Goal: Transaction & Acquisition: Purchase product/service

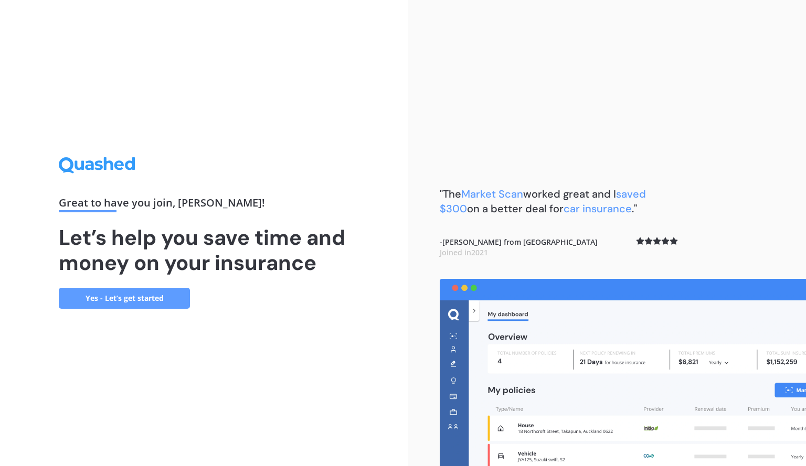
click at [161, 294] on link "Yes - Let’s get started" at bounding box center [124, 298] width 131 height 21
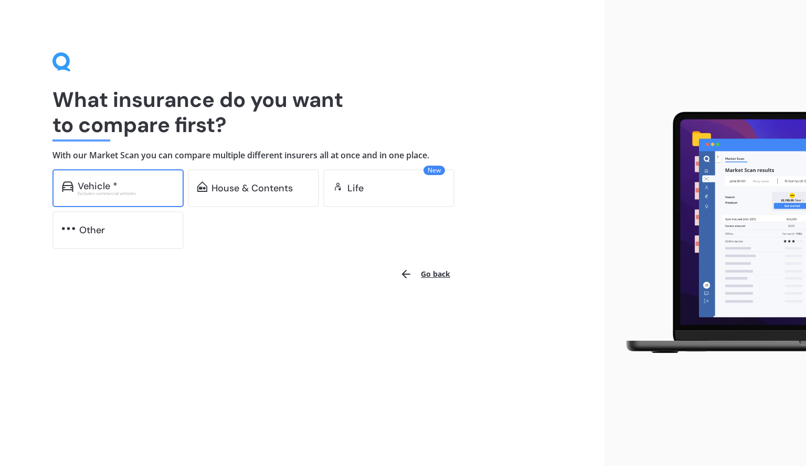
click at [132, 189] on div "Vehicle *" at bounding box center [126, 186] width 97 height 10
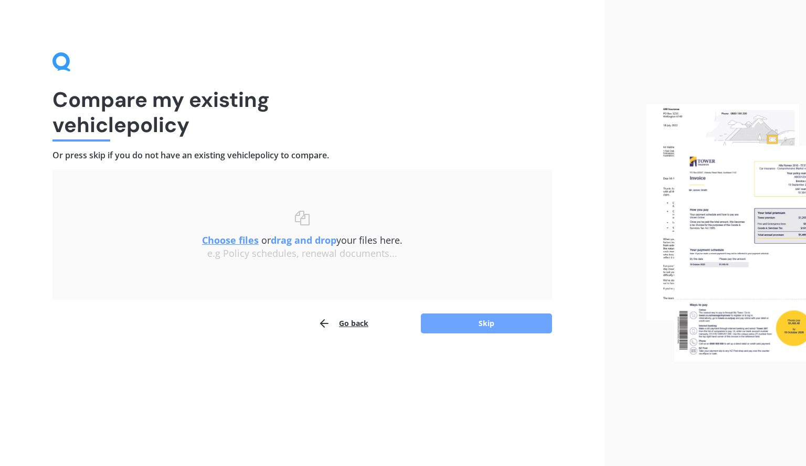
click at [466, 329] on button "Skip" at bounding box center [486, 324] width 131 height 20
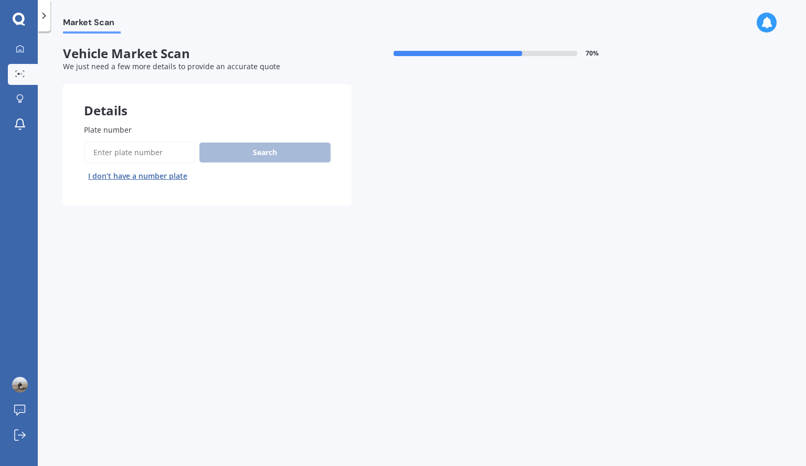
click at [128, 147] on input "Plate number" at bounding box center [139, 153] width 111 height 22
type input "mlq557"
click at [253, 147] on button "Search" at bounding box center [264, 153] width 131 height 20
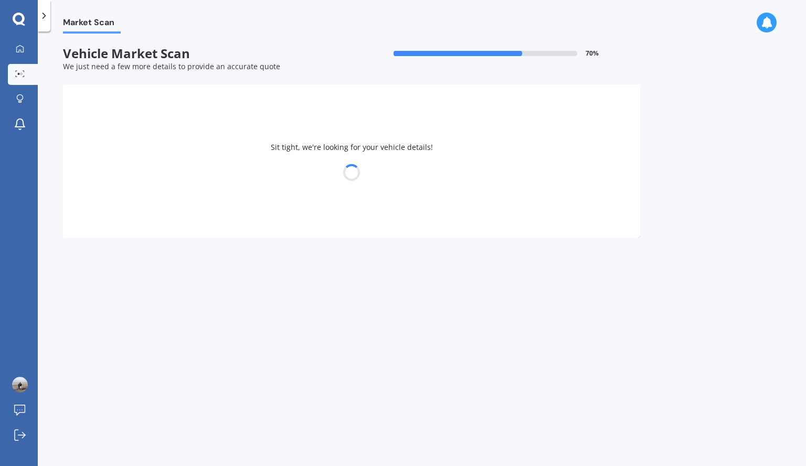
select select "VOLKSWAGEN"
select select "GOLF"
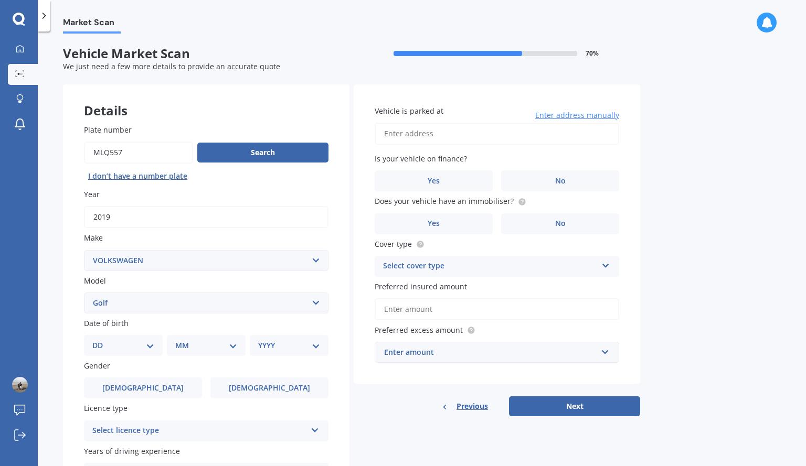
click at [144, 349] on select "DD 01 02 03 04 05 06 07 08 09 10 11 12 13 14 15 16 17 18 19 20 21 22 23 24 25 2…" at bounding box center [123, 346] width 62 height 12
select select "10"
click at [101, 340] on select "DD 01 02 03 04 05 06 07 08 09 10 11 12 13 14 15 16 17 18 19 20 21 22 23 24 25 2…" at bounding box center [123, 346] width 62 height 12
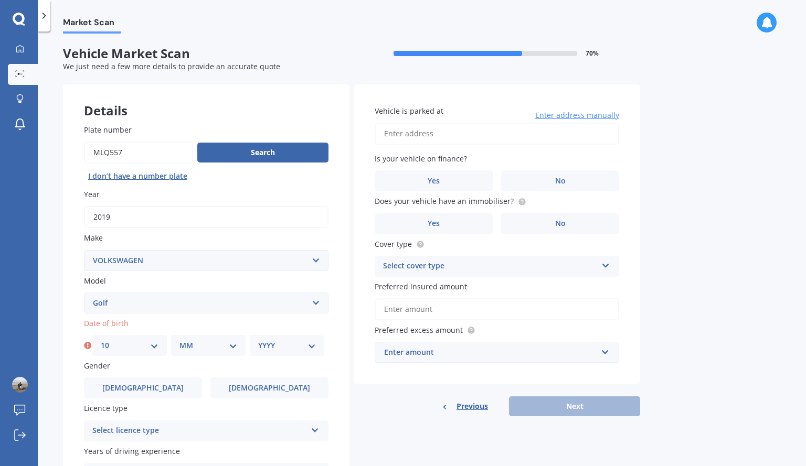
click at [237, 348] on select "MM 01 02 03 04 05 06 07 08 09 10 11 12" at bounding box center [208, 346] width 58 height 12
select select "04"
click at [179, 340] on select "MM 01 02 03 04 05 06 07 08 09 10 11 12" at bounding box center [208, 346] width 58 height 12
click at [313, 345] on select "YYYY 2025 2024 2023 2022 2021 2020 2019 2018 2017 2016 2015 2014 2013 2012 2011…" at bounding box center [287, 346] width 58 height 12
select select "1982"
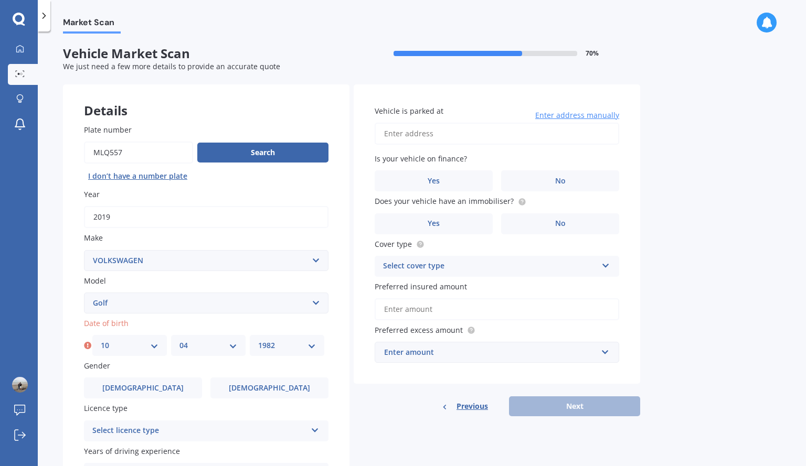
click at [258, 340] on select "YYYY 2025 2024 2023 2022 2021 2020 2019 2018 2017 2016 2015 2014 2013 2012 2011…" at bounding box center [287, 346] width 58 height 12
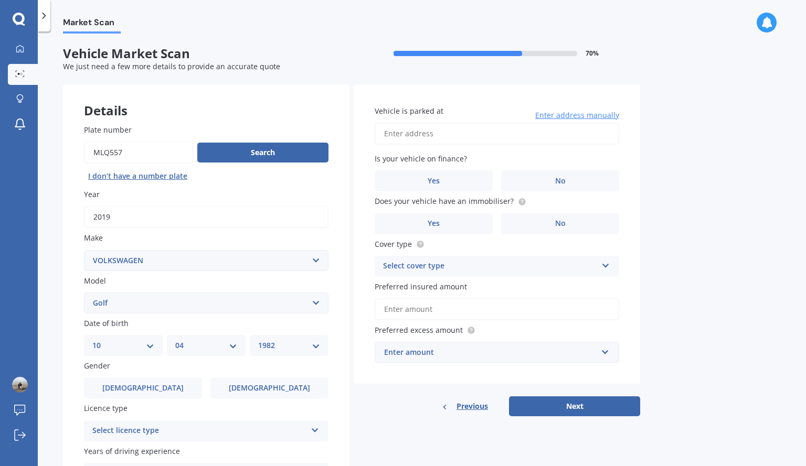
click at [340, 351] on div "Plate number Search I don’t have a number plate Year [DATE] Make Select make AC…" at bounding box center [206, 325] width 286 height 444
click at [268, 398] on label "[DEMOGRAPHIC_DATA]" at bounding box center [269, 388] width 118 height 21
click at [0, 0] on input "[DEMOGRAPHIC_DATA]" at bounding box center [0, 0] width 0 height 0
click at [272, 385] on span "[DEMOGRAPHIC_DATA]" at bounding box center [269, 388] width 83 height 9
click at [0, 0] on input "[DEMOGRAPHIC_DATA]" at bounding box center [0, 0] width 0 height 0
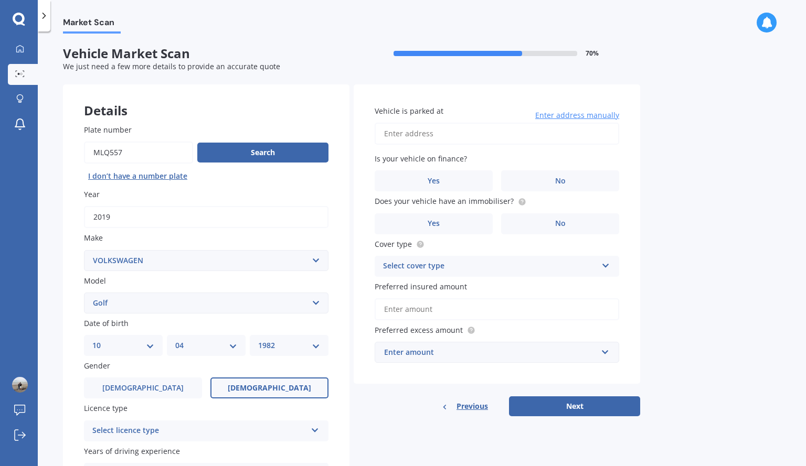
click at [347, 385] on div "Plate number Search I don’t have a number plate Year [DATE] Make Select make AC…" at bounding box center [206, 325] width 286 height 444
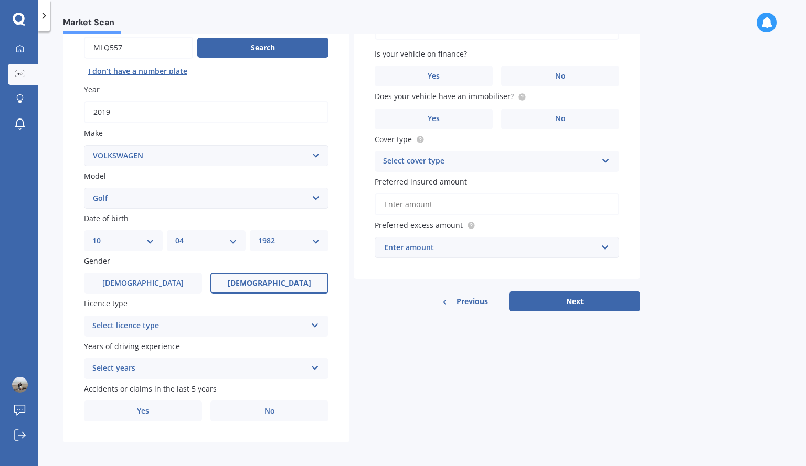
scroll to position [109, 0]
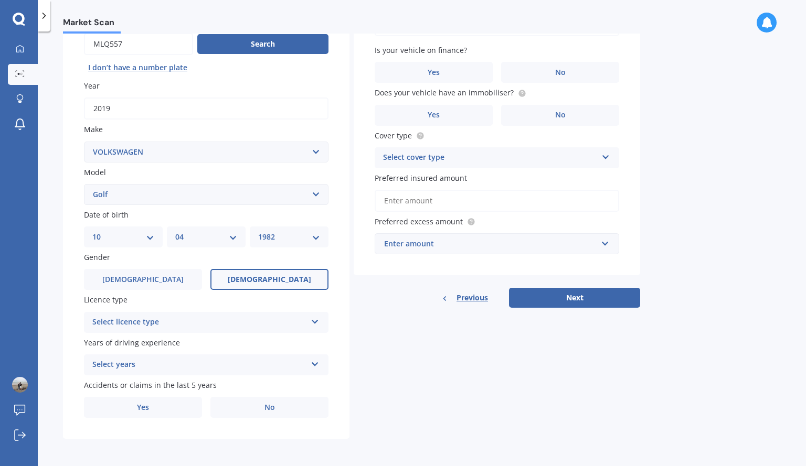
click at [309, 321] on div "Select licence type NZ Full NZ Restricted NZ Learners [GEOGRAPHIC_DATA] [GEOGRA…" at bounding box center [206, 322] width 244 height 21
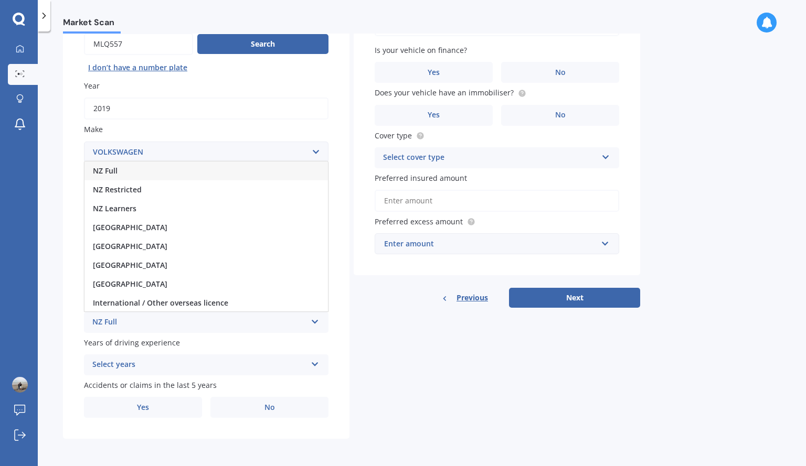
click at [173, 174] on div "NZ Full" at bounding box center [205, 171] width 243 height 19
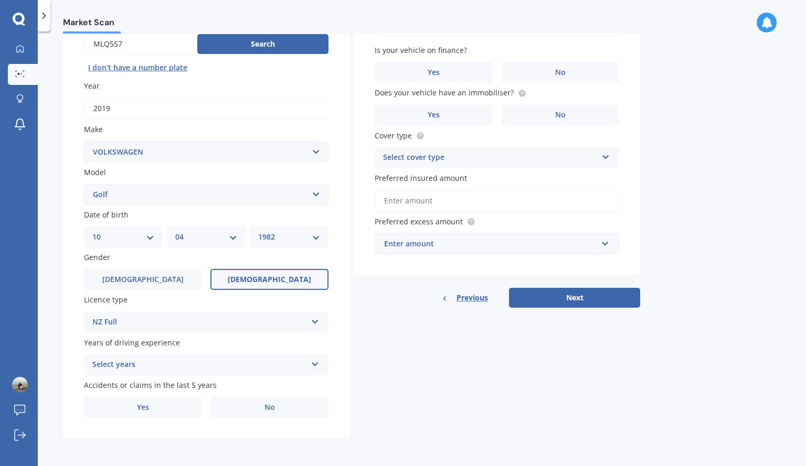
click at [265, 371] on div "Select years" at bounding box center [199, 365] width 214 height 13
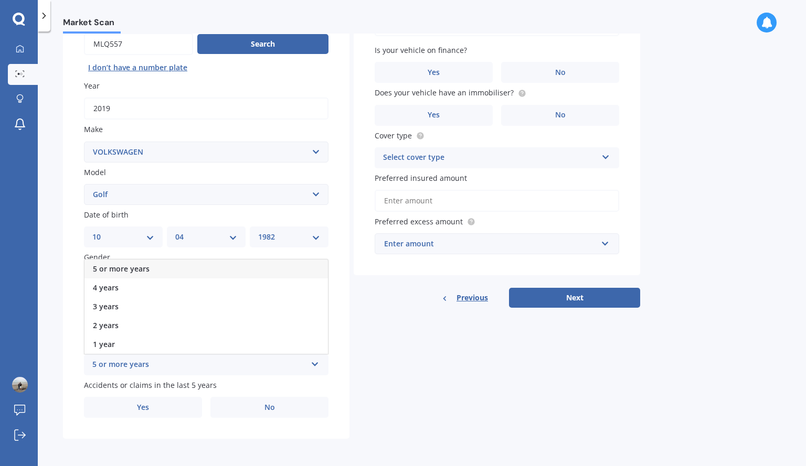
click at [146, 266] on span "5 or more years" at bounding box center [121, 269] width 57 height 10
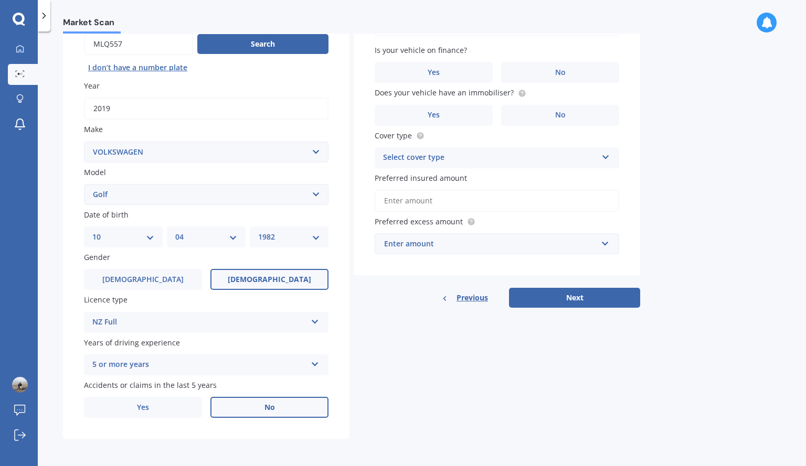
click at [272, 410] on span "No" at bounding box center [269, 407] width 10 height 9
click at [0, 0] on input "No" at bounding box center [0, 0] width 0 height 0
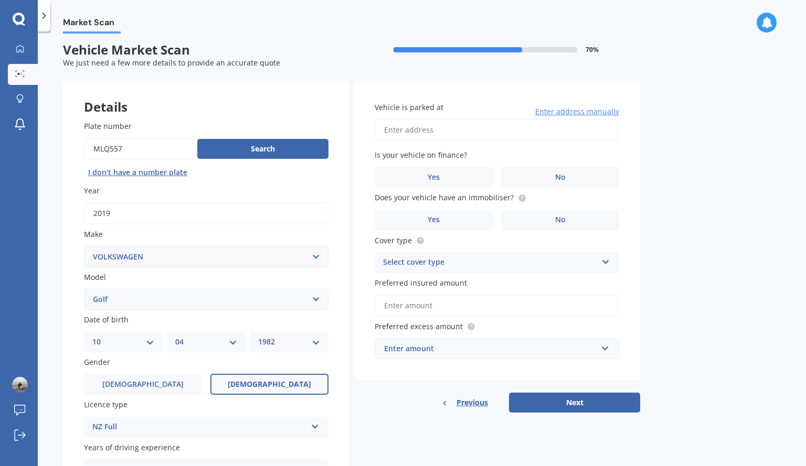
scroll to position [0, 0]
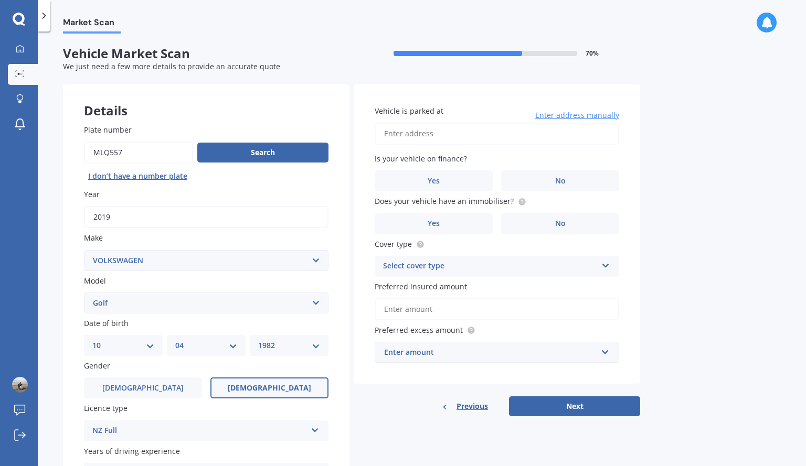
click at [561, 132] on input "Vehicle is parked at" at bounding box center [497, 134] width 244 height 22
type input "[STREET_ADDRESS]"
click at [539, 180] on label "No" at bounding box center [560, 180] width 118 height 21
click at [0, 0] on input "No" at bounding box center [0, 0] width 0 height 0
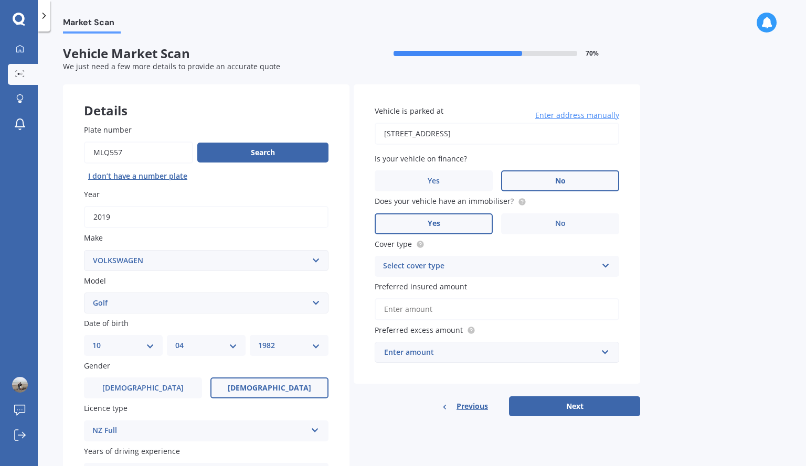
click at [456, 227] on label "Yes" at bounding box center [434, 223] width 118 height 21
click at [0, 0] on input "Yes" at bounding box center [0, 0] width 0 height 0
click at [459, 265] on div "Select cover type" at bounding box center [490, 266] width 214 height 13
click at [429, 287] on span "Comprehensive" at bounding box center [411, 287] width 56 height 10
click at [403, 313] on input "Preferred insured amount" at bounding box center [497, 309] width 244 height 22
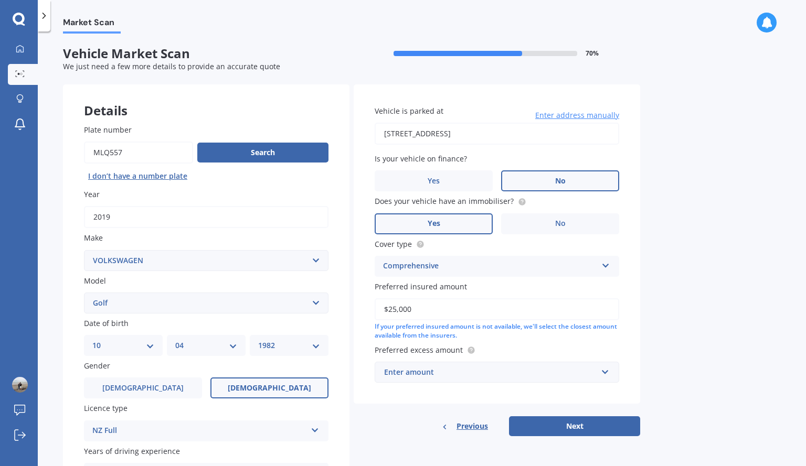
type input "$25,000"
click at [608, 373] on input "text" at bounding box center [493, 372] width 235 height 20
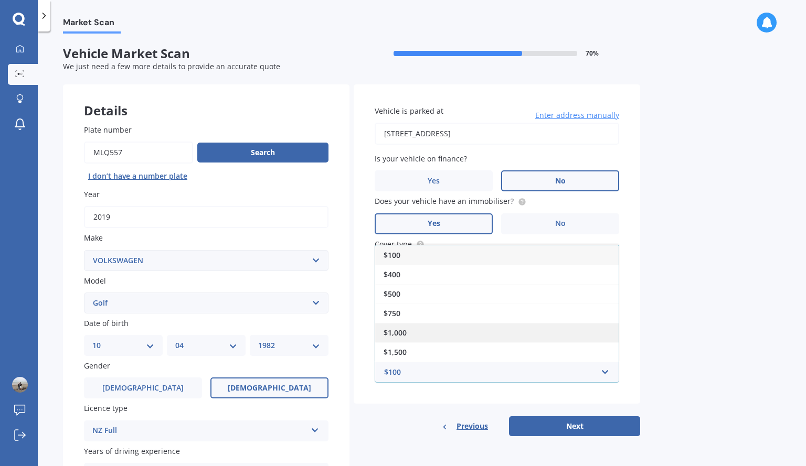
click at [516, 329] on div "$1,000" at bounding box center [496, 332] width 243 height 19
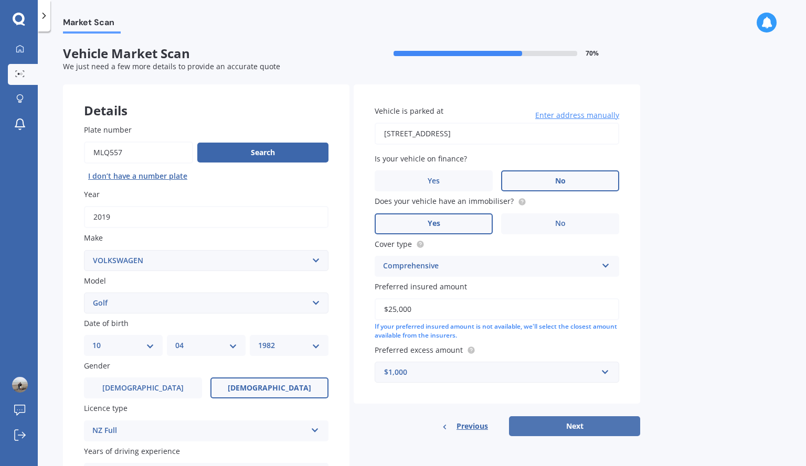
click at [603, 429] on button "Next" at bounding box center [574, 426] width 131 height 20
select select "10"
select select "04"
select select "1982"
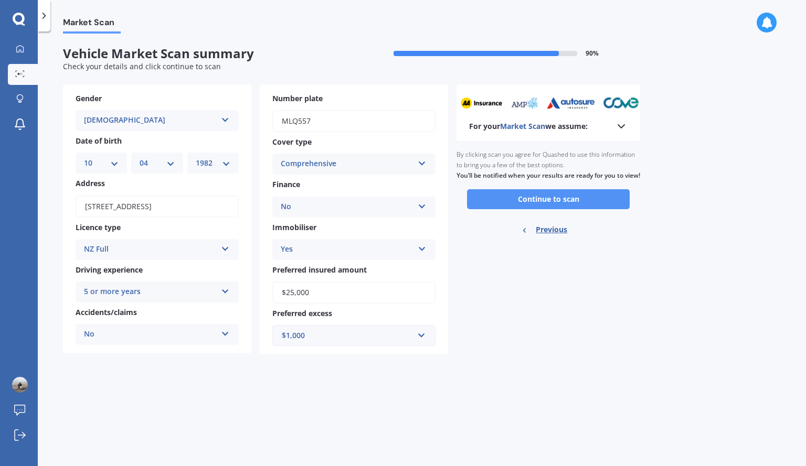
click at [564, 209] on button "Continue to scan" at bounding box center [548, 199] width 163 height 20
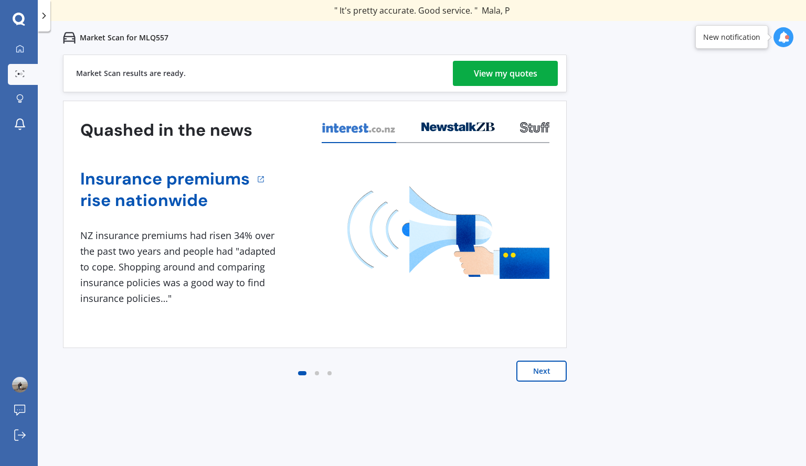
click at [538, 81] on link "View my quotes" at bounding box center [505, 73] width 105 height 25
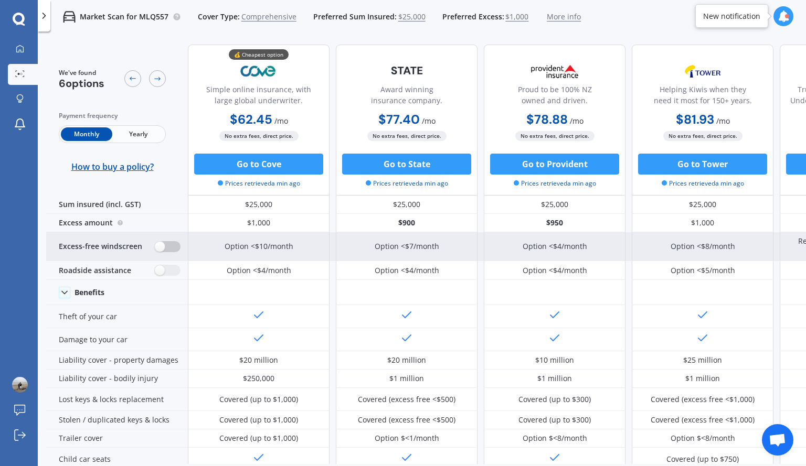
click at [176, 250] on label at bounding box center [168, 246] width 26 height 11
radio input "true"
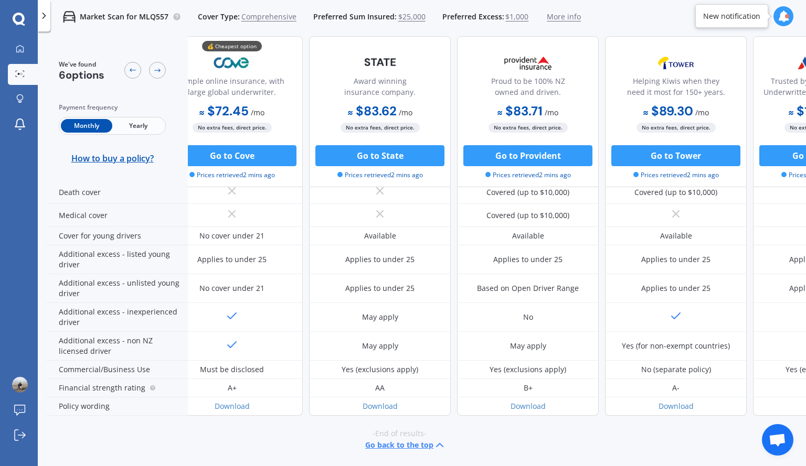
scroll to position [499, 0]
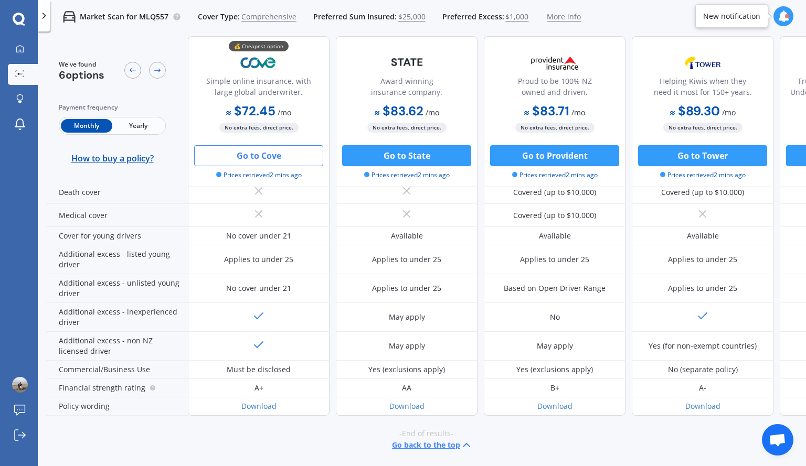
click at [263, 161] on button "Go to Cove" at bounding box center [258, 155] width 129 height 21
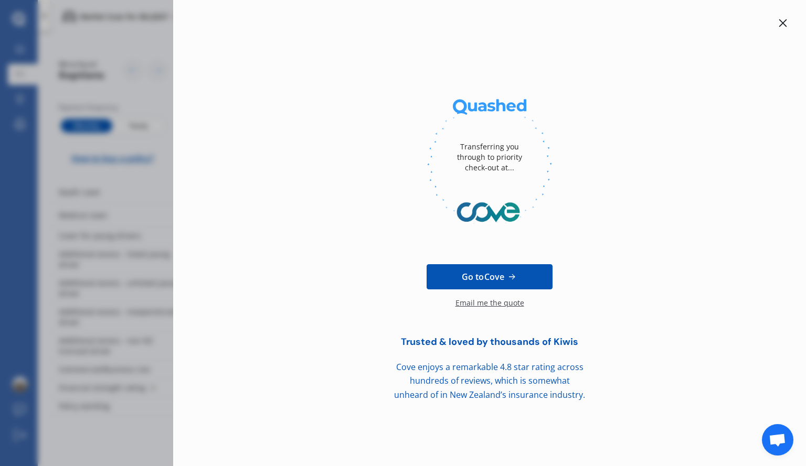
click at [784, 24] on icon at bounding box center [783, 23] width 8 height 8
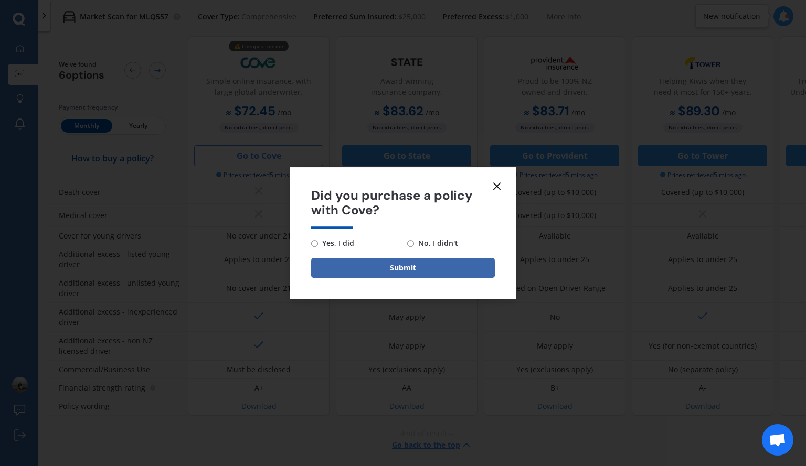
click at [411, 244] on input "No, I didn't" at bounding box center [410, 243] width 7 height 7
radio input "true"
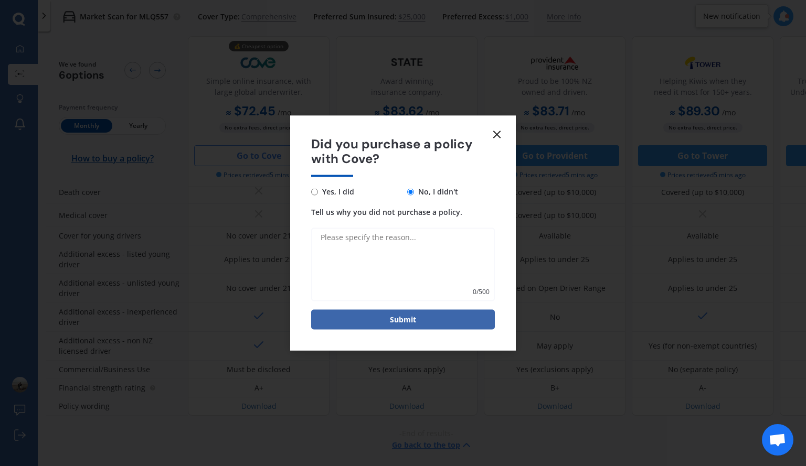
click at [385, 249] on textarea "Tell us why you did not purchase a policy." at bounding box center [403, 264] width 184 height 73
type textarea "still deciding"
click at [425, 322] on button "Submit" at bounding box center [403, 320] width 184 height 20
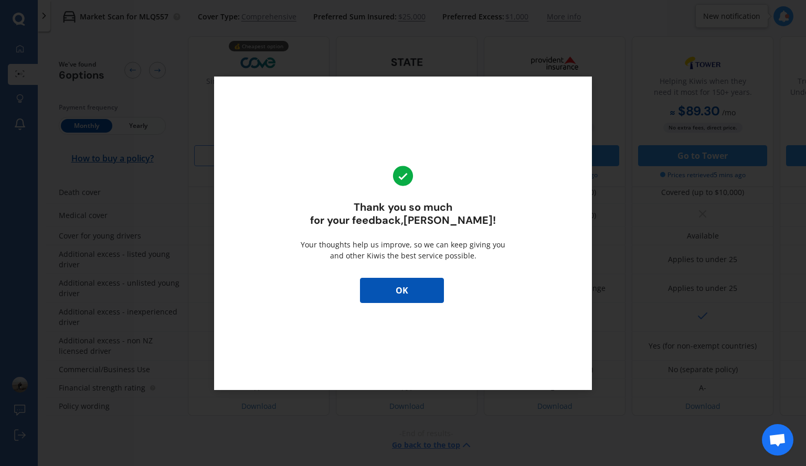
click at [399, 295] on button "OK" at bounding box center [402, 290] width 84 height 25
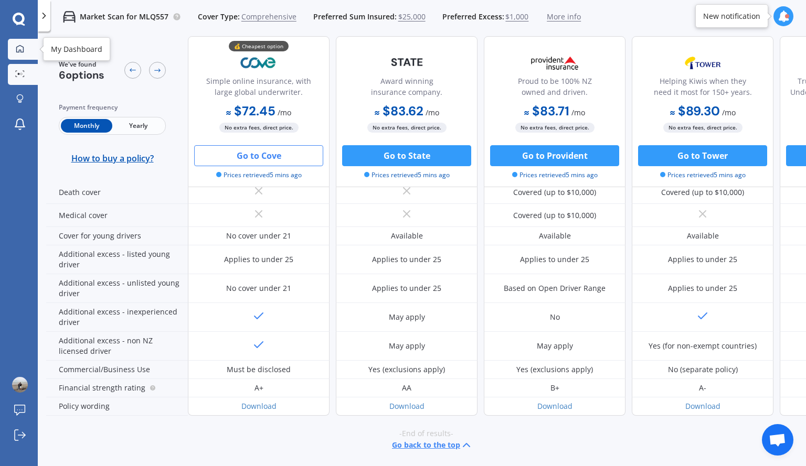
click at [19, 48] on icon at bounding box center [20, 49] width 8 height 8
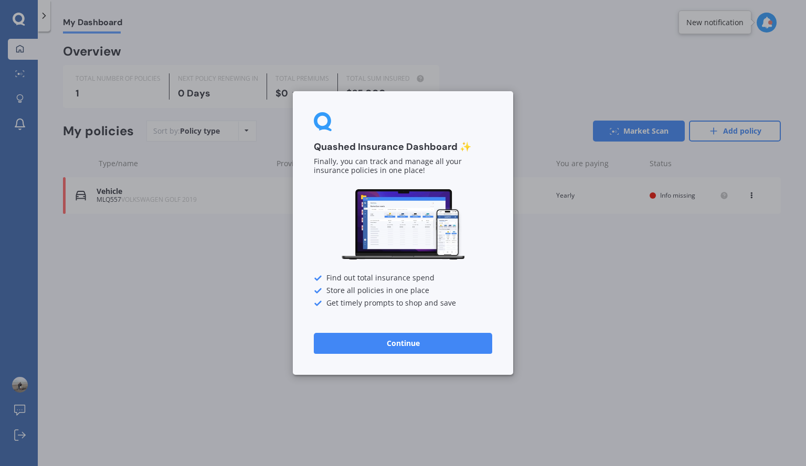
click at [361, 343] on button "Continue" at bounding box center [403, 343] width 178 height 21
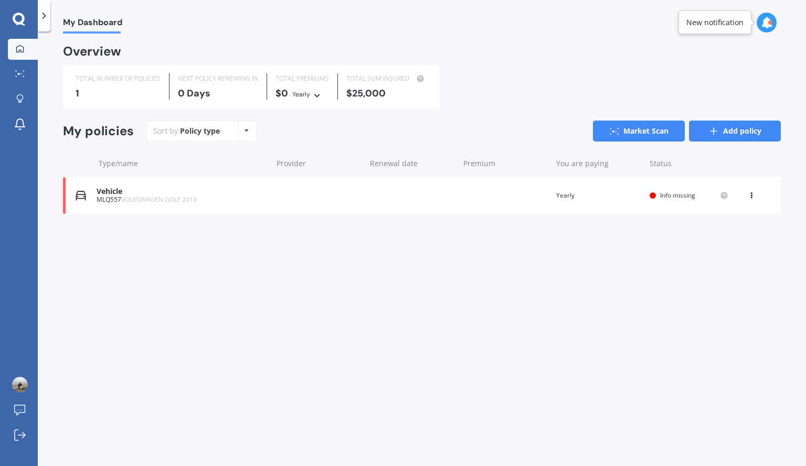
click at [736, 136] on link "Add policy" at bounding box center [735, 131] width 92 height 21
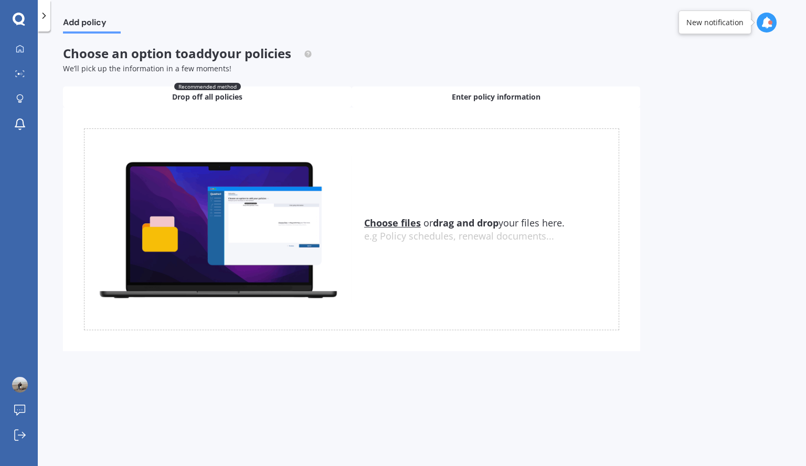
click at [452, 92] on span "Enter policy information" at bounding box center [496, 97] width 89 height 10
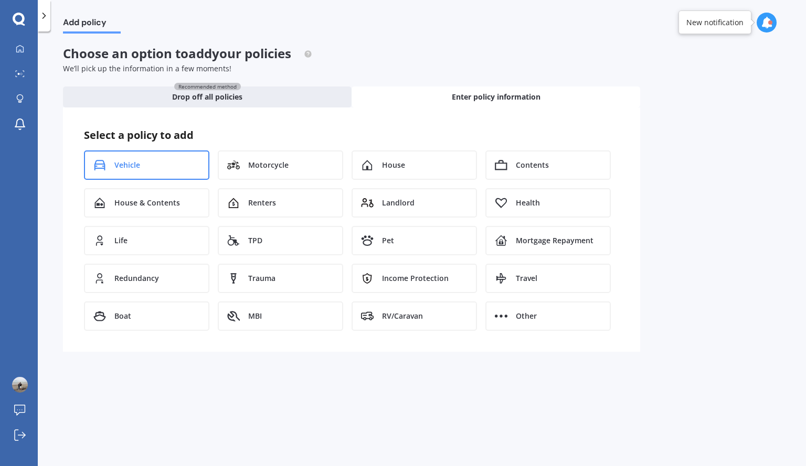
click at [117, 165] on span "Vehicle" at bounding box center [127, 165] width 26 height 10
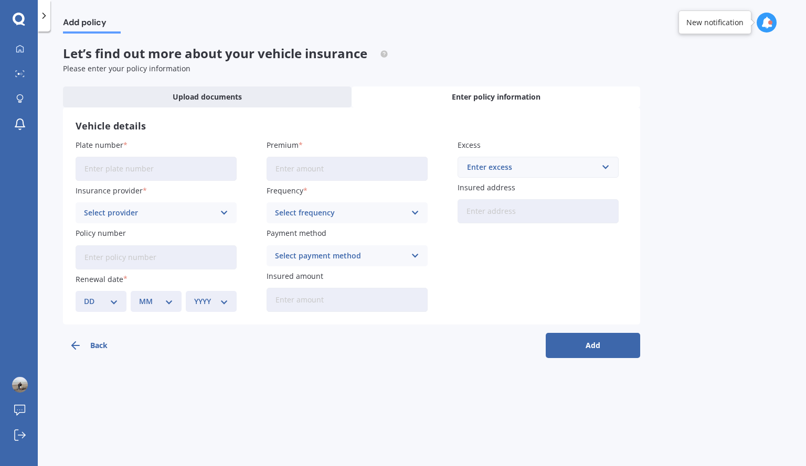
click at [112, 173] on input "Plate number" at bounding box center [156, 169] width 161 height 24
type input "MSB26"
click at [198, 217] on div "Select provider" at bounding box center [149, 213] width 131 height 12
click at [227, 195] on label "Insurance provider" at bounding box center [154, 190] width 157 height 11
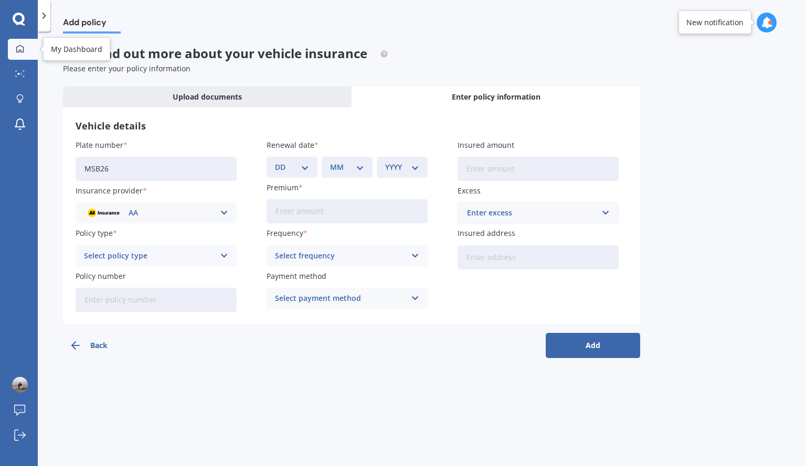
click at [21, 50] on icon at bounding box center [19, 48] width 7 height 7
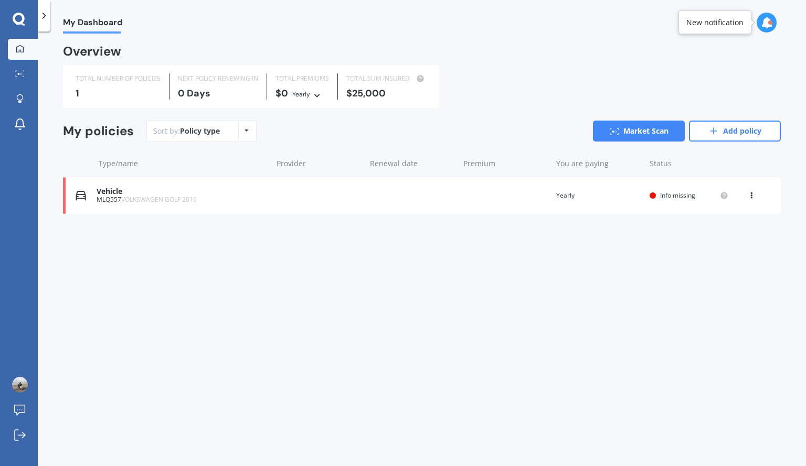
click at [45, 20] on icon at bounding box center [44, 15] width 10 height 10
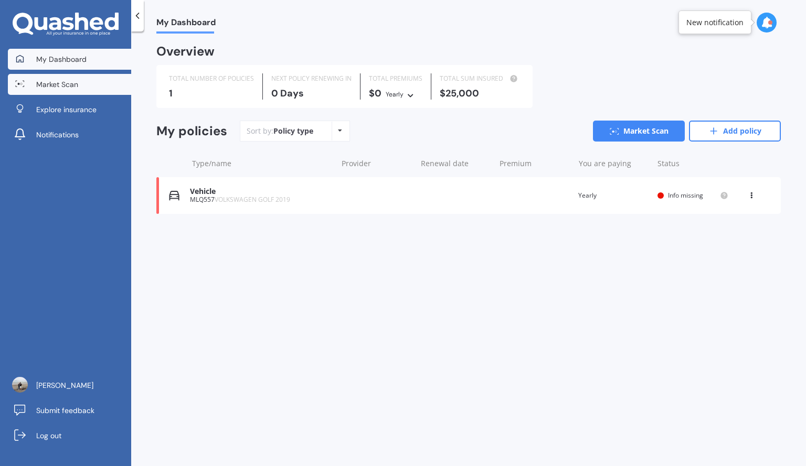
click at [51, 85] on span "Market Scan" at bounding box center [57, 84] width 42 height 10
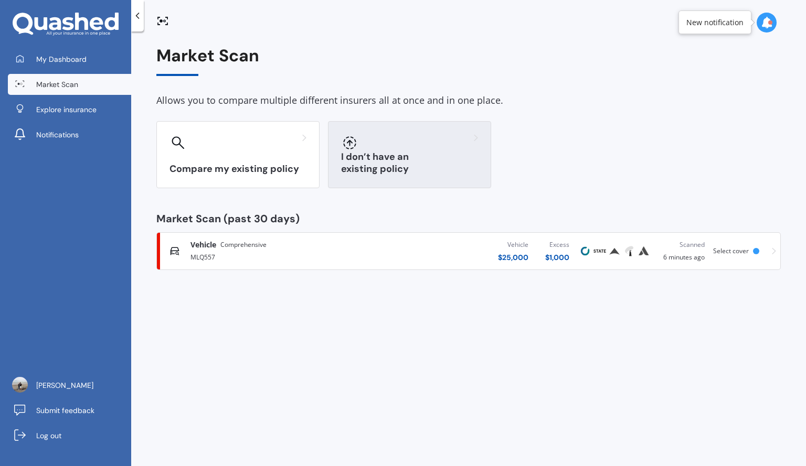
click at [416, 154] on div "I don’t have an existing policy" at bounding box center [409, 154] width 163 height 67
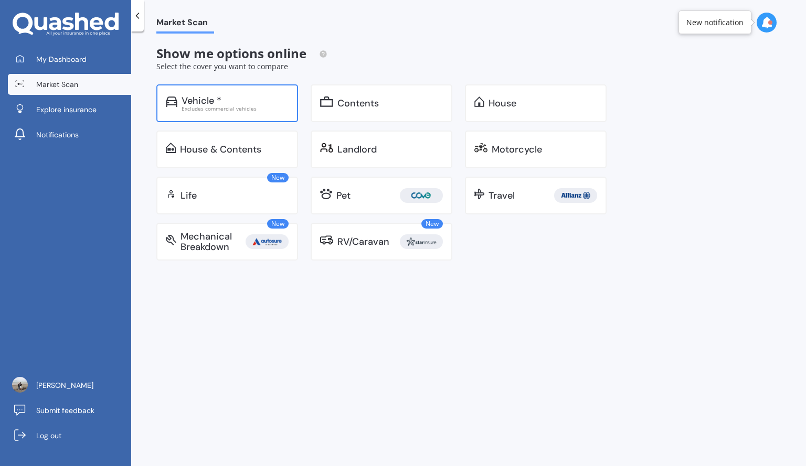
click at [249, 99] on div "Vehicle *" at bounding box center [234, 100] width 107 height 10
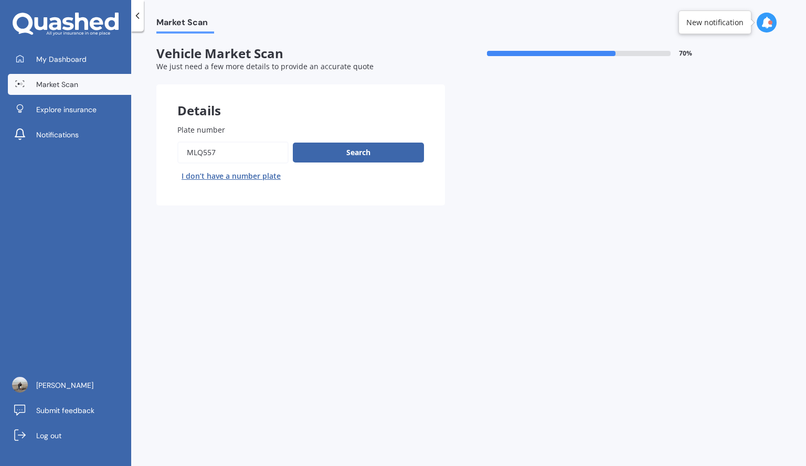
click at [224, 155] on input "Plate number" at bounding box center [232, 153] width 111 height 22
type input "M"
type input "msb26"
click at [0, 0] on button "Next" at bounding box center [0, 0] width 0 height 0
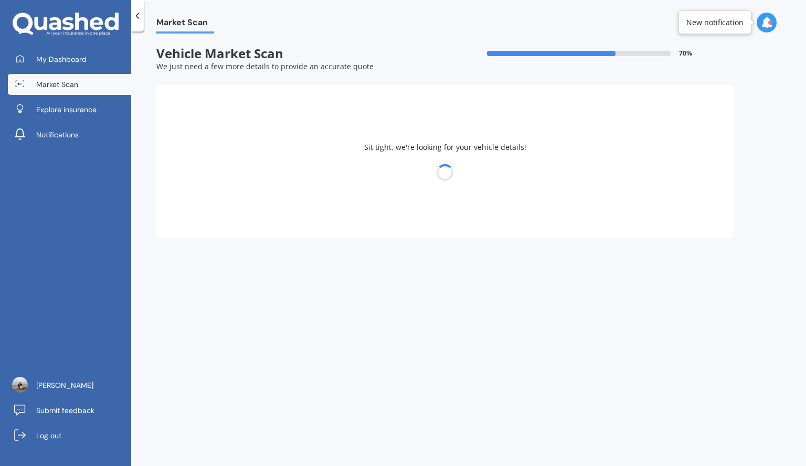
select select "MAZDA"
select select "AXELA"
select select "10"
select select "04"
select select "1982"
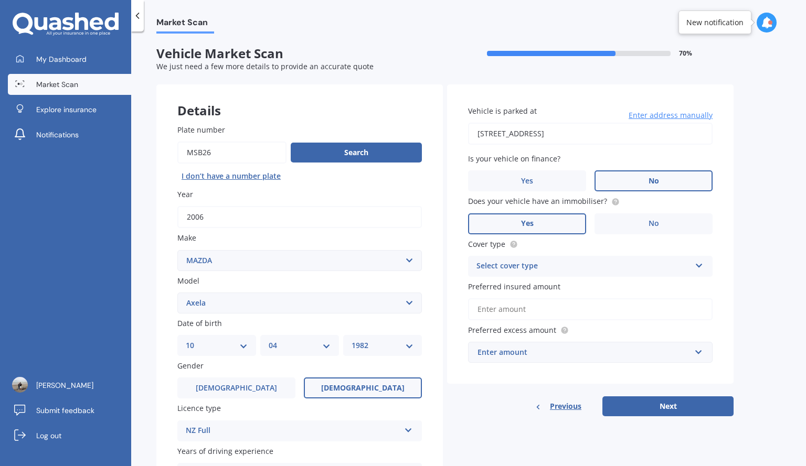
click at [243, 347] on select "DD 01 02 03 04 05 06 07 08 09 10 11 12 13 14 15 16 17 18 19 20 21 22 23 24 25 2…" at bounding box center [217, 346] width 62 height 12
select select "13"
click at [186, 340] on select "DD 01 02 03 04 05 06 07 08 09 10 11 12 13 14 15 16 17 18 19 20 21 22 23 24 25 2…" at bounding box center [217, 346] width 62 height 12
click at [323, 346] on select "MM 01 02 03 04 05 06 07 08 09 10 11 12" at bounding box center [300, 346] width 62 height 12
select select "12"
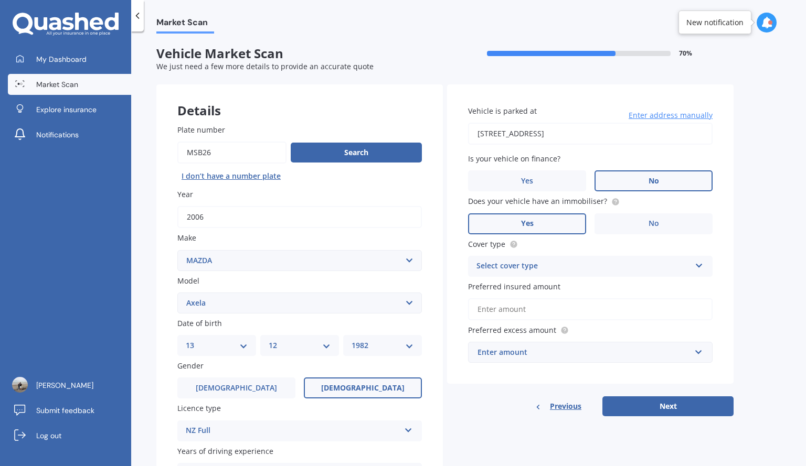
click at [269, 340] on select "MM 01 02 03 04 05 06 07 08 09 10 11 12" at bounding box center [300, 346] width 62 height 12
click at [407, 351] on select "YYYY 2025 2024 2023 2022 2021 2020 2019 2018 2017 2016 2015 2014 2013 2012 2011…" at bounding box center [382, 346] width 62 height 12
select select "2007"
click at [351, 340] on select "YYYY 2025 2024 2023 2022 2021 2020 2019 2018 2017 2016 2015 2014 2013 2012 2011…" at bounding box center [382, 346] width 62 height 12
click at [470, 373] on div "Vehicle is parked at [STREET_ADDRESS] Enter address manually Is your vehicle on…" at bounding box center [590, 234] width 286 height 300
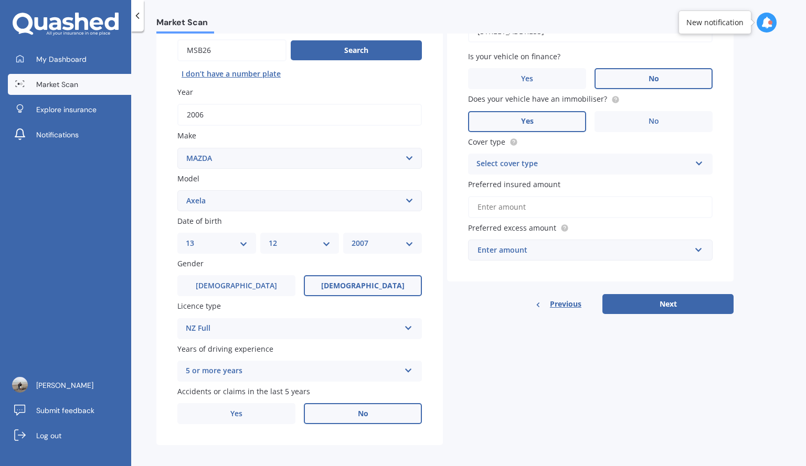
scroll to position [109, 0]
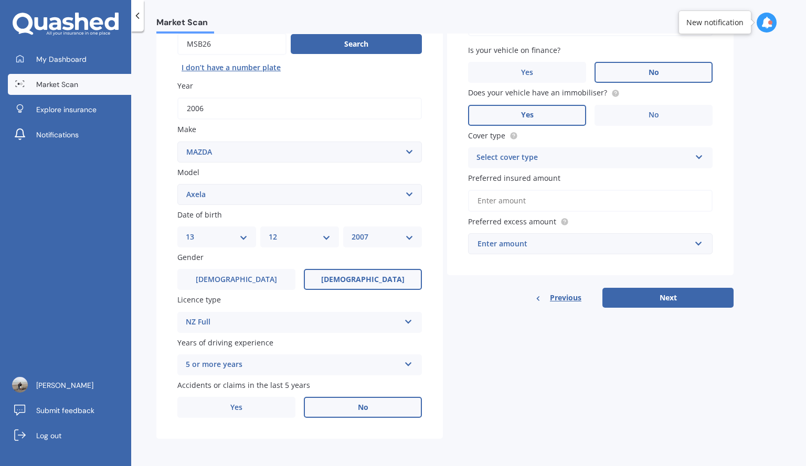
click at [403, 371] on div "5 or more years 5 or more years 4 years 3 years 2 years 1 year" at bounding box center [299, 365] width 244 height 21
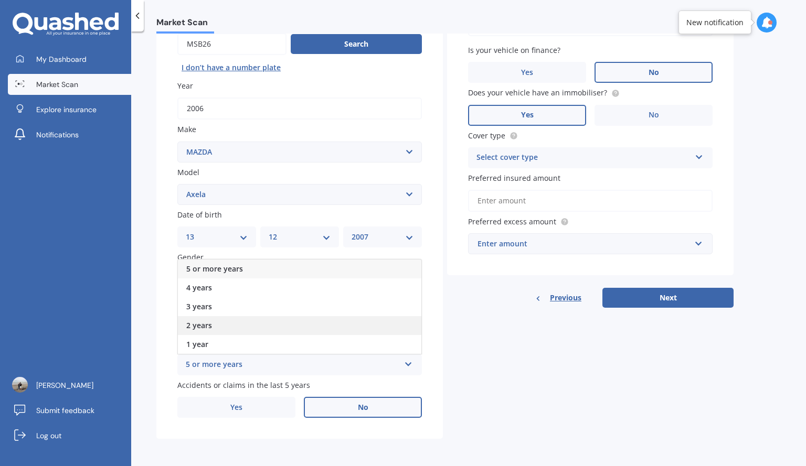
click at [328, 330] on div "2 years" at bounding box center [299, 325] width 243 height 19
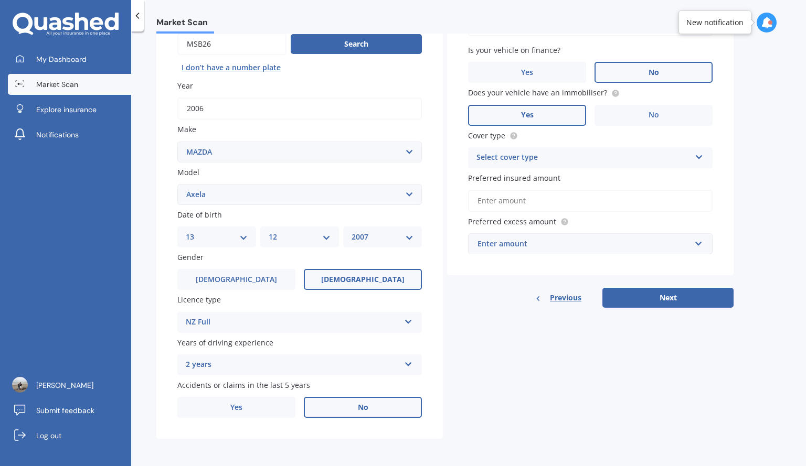
click at [409, 371] on div "2 years 5 or more years 4 years 3 years 2 years 1 year" at bounding box center [299, 365] width 244 height 21
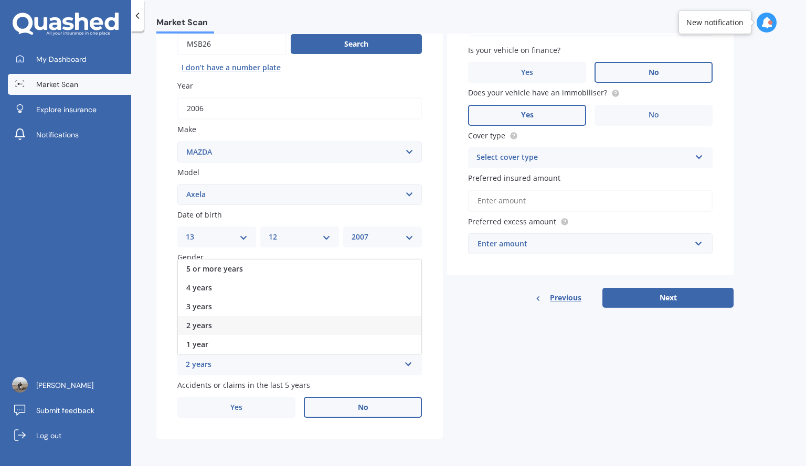
click at [379, 328] on div "2 years" at bounding box center [299, 325] width 243 height 19
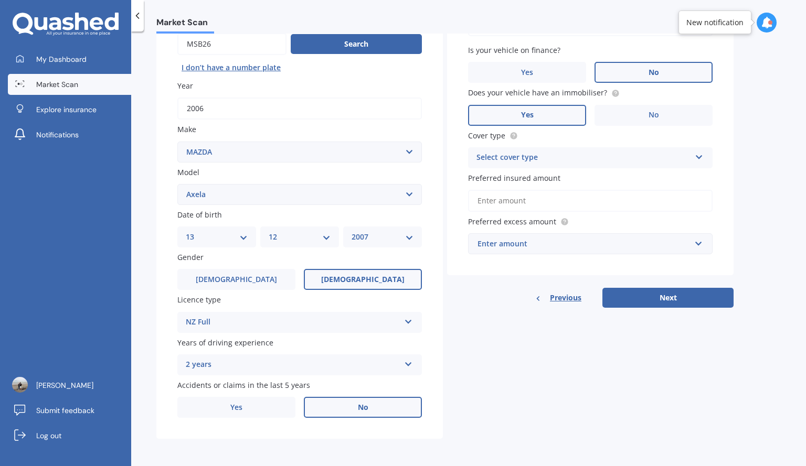
scroll to position [0, 0]
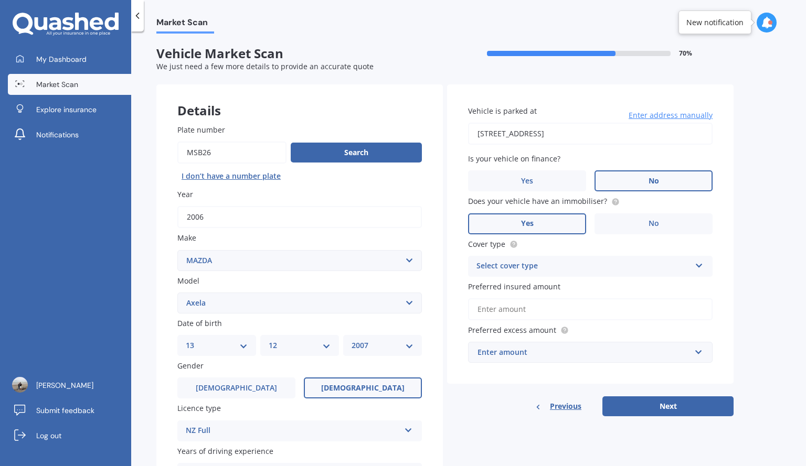
click at [564, 270] on div "Select cover type" at bounding box center [583, 266] width 214 height 13
click at [528, 287] on span "Comprehensive" at bounding box center [505, 287] width 56 height 10
click at [496, 317] on input "Preferred insured amount" at bounding box center [590, 309] width 244 height 22
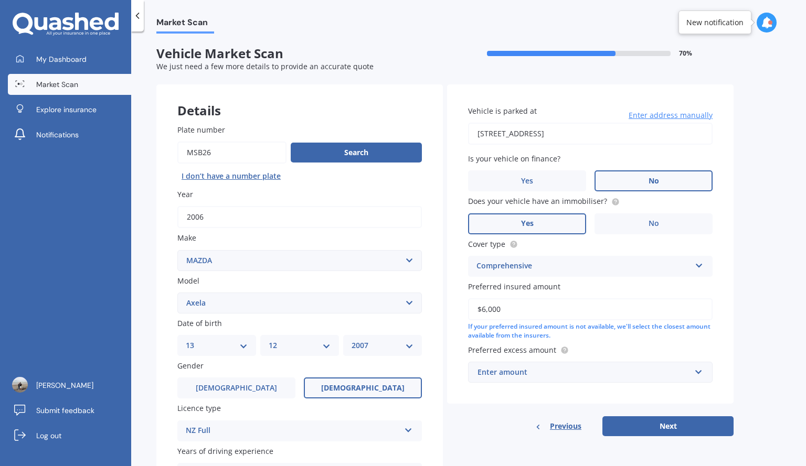
type input "$6,000"
click at [560, 372] on div "Enter amount" at bounding box center [583, 373] width 213 height 12
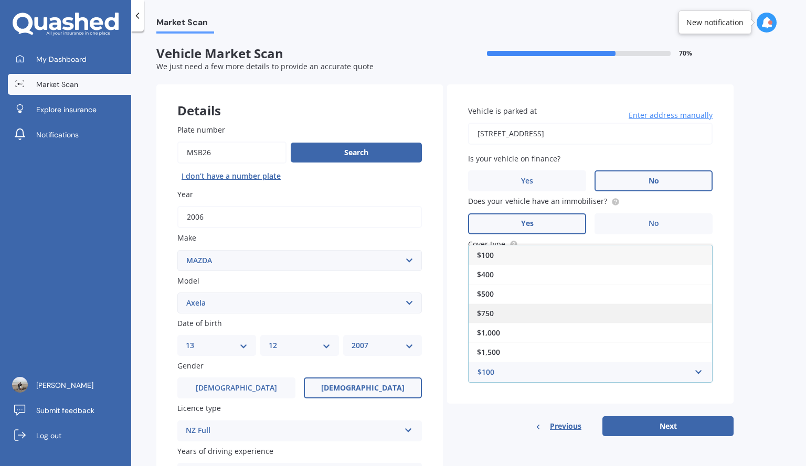
click at [502, 313] on div "$750" at bounding box center [589, 313] width 243 height 19
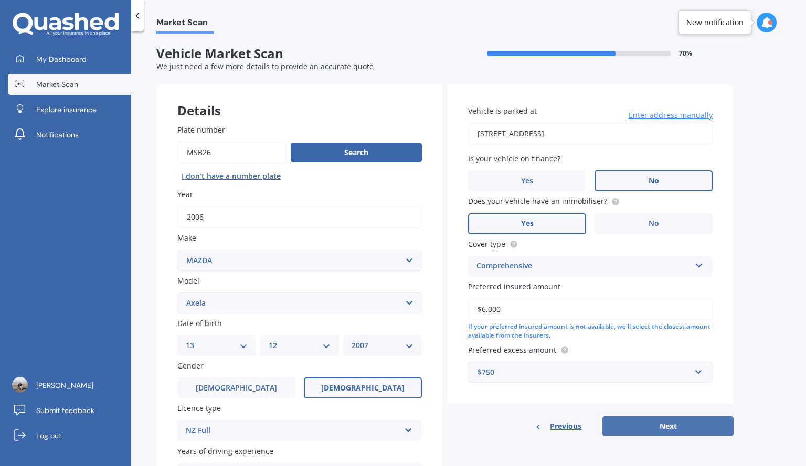
click at [681, 431] on button "Next" at bounding box center [667, 426] width 131 height 20
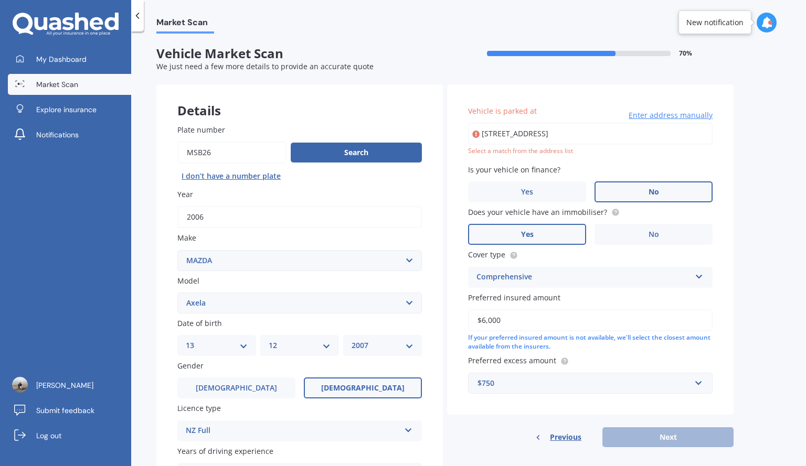
type input "[STREET_ADDRESS]"
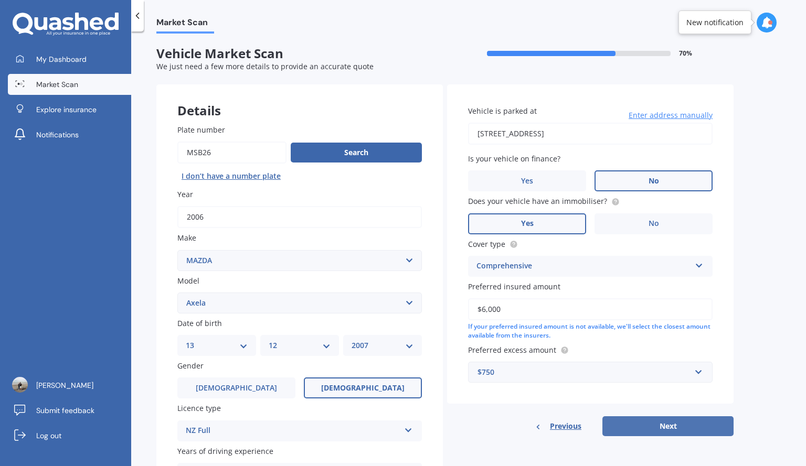
click at [667, 429] on button "Next" at bounding box center [667, 426] width 131 height 20
select select "13"
select select "12"
select select "2007"
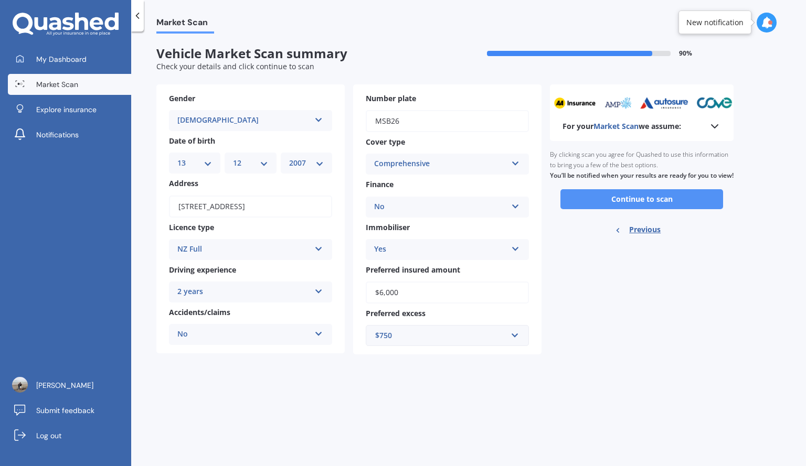
click at [613, 209] on button "Continue to scan" at bounding box center [641, 199] width 163 height 20
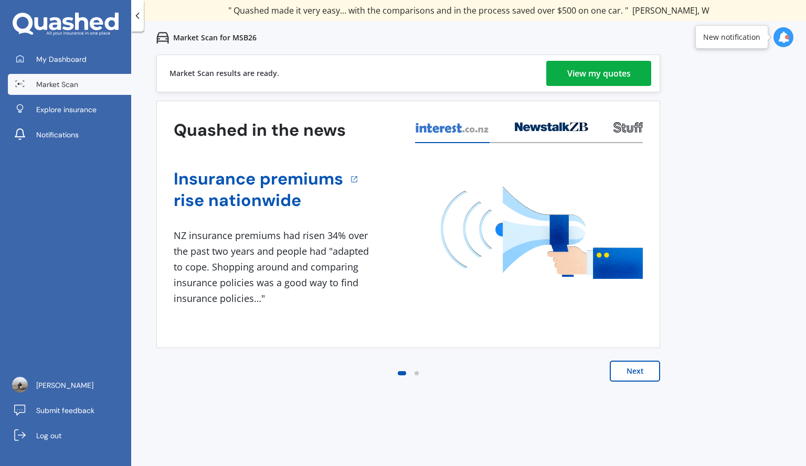
click at [568, 75] on div "View my quotes" at bounding box center [598, 73] width 63 height 25
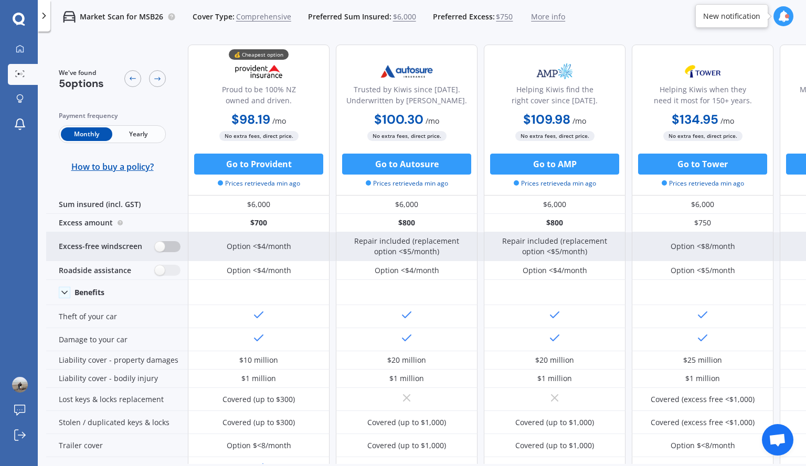
click at [179, 244] on label at bounding box center [168, 246] width 26 height 11
radio input "true"
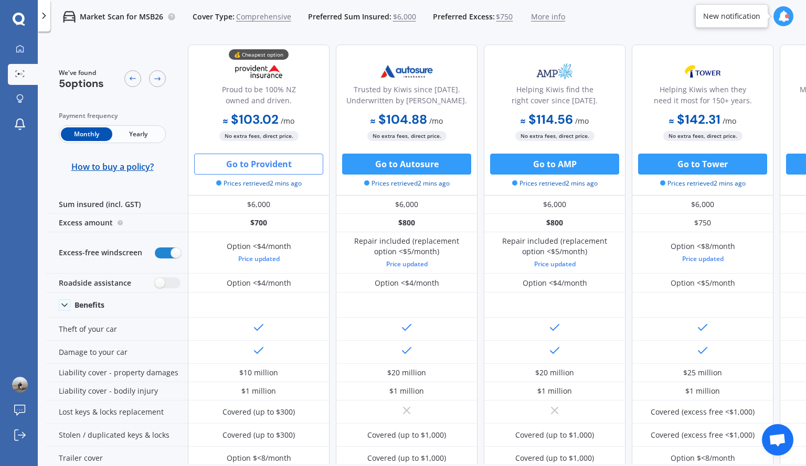
click at [281, 162] on button "Go to Provident" at bounding box center [258, 164] width 129 height 21
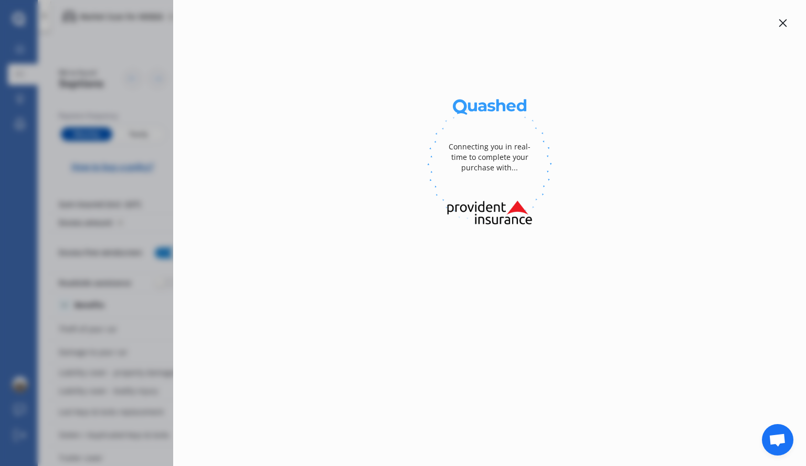
select select "full"
select select "[STREET_ADDRESS]"
select select "MAZDA"
select select "AXELA"
select select "NO"
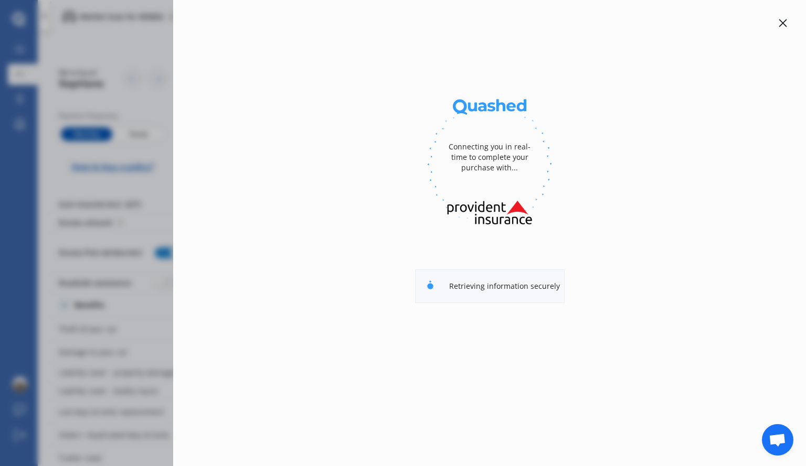
select select "Monthly"
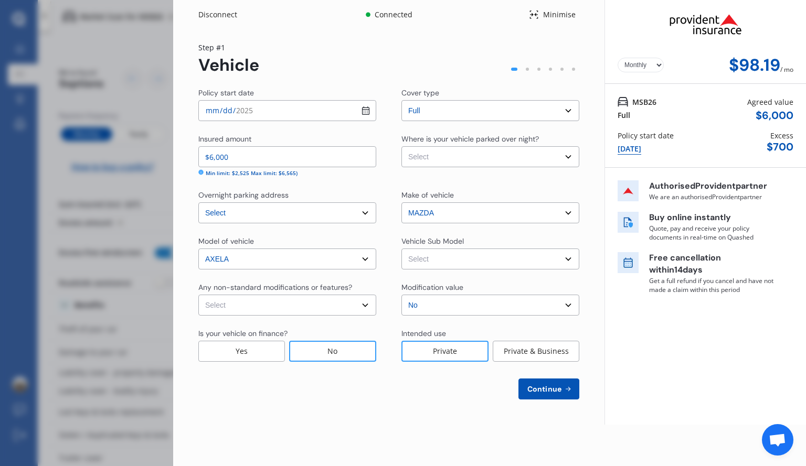
click at [366, 109] on input "[DATE]" at bounding box center [287, 110] width 178 height 21
type input "[DATE]"
click at [367, 307] on select "Select None [MEDICAL_DATA] System(NOS) Roll Cage Full Racing Harness" at bounding box center [287, 305] width 178 height 21
select select "none"
click at [198, 295] on select "Select None [MEDICAL_DATA] System(NOS) Roll Cage Full Racing Harness" at bounding box center [287, 305] width 178 height 21
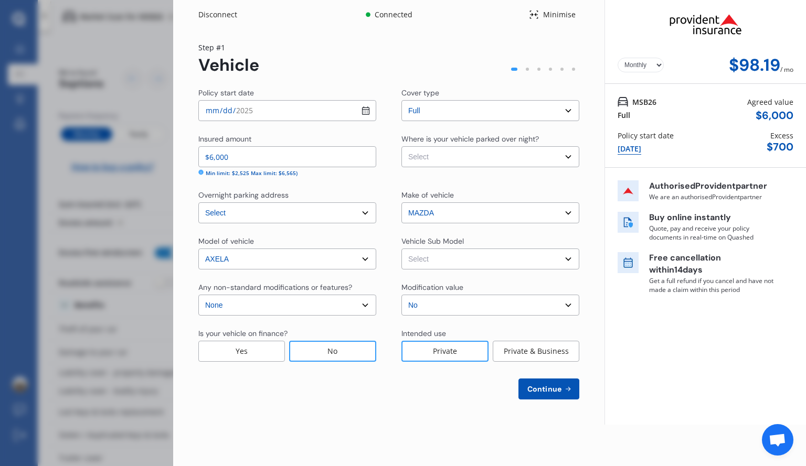
click at [568, 159] on select "Select Garage (fully enclosed) Off Street Parking Other" at bounding box center [490, 156] width 178 height 21
select select "OFF-STREET"
click at [401, 146] on select "Select Garage (fully enclosed) Off Street Parking Other" at bounding box center [490, 156] width 178 height 21
click at [463, 258] on select "Select Axela BKEP. Hatchback 5dr Spts Auto 4sp 2.0i [IMP]" at bounding box center [490, 259] width 178 height 21
select select "NZVMAZD2006AEED"
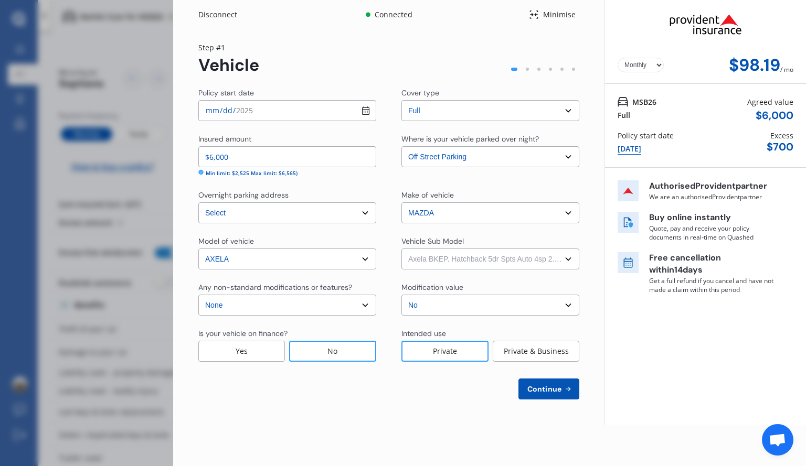
click at [401, 249] on select "Select Axela BKEP. Hatchback 5dr Spts Auto 4sp 2.0i [IMP]" at bounding box center [490, 259] width 178 height 21
click at [551, 388] on span "Continue" at bounding box center [544, 389] width 38 height 8
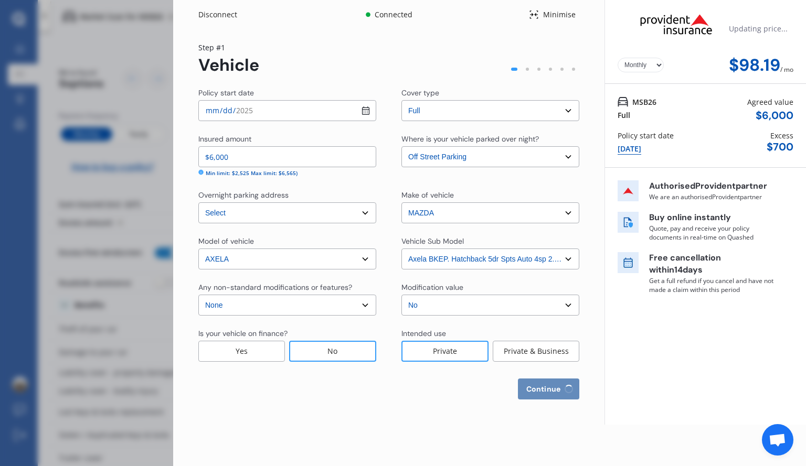
select select "13"
select select "12"
select select "2007"
select select "NZ_FULL"
select select "0"
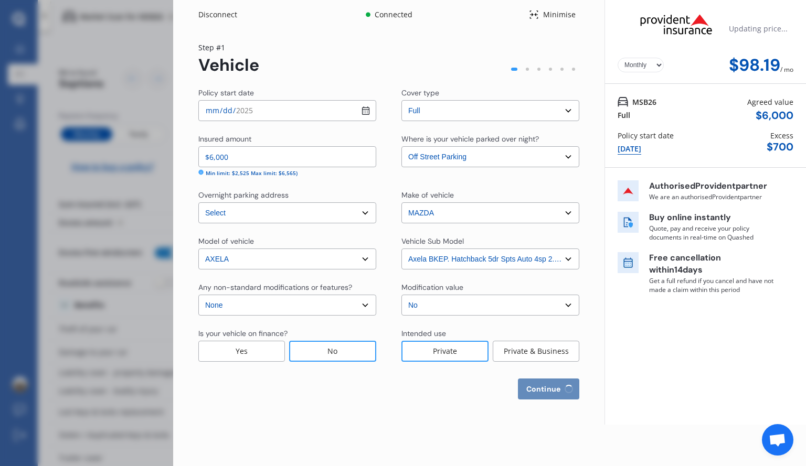
select select "25"
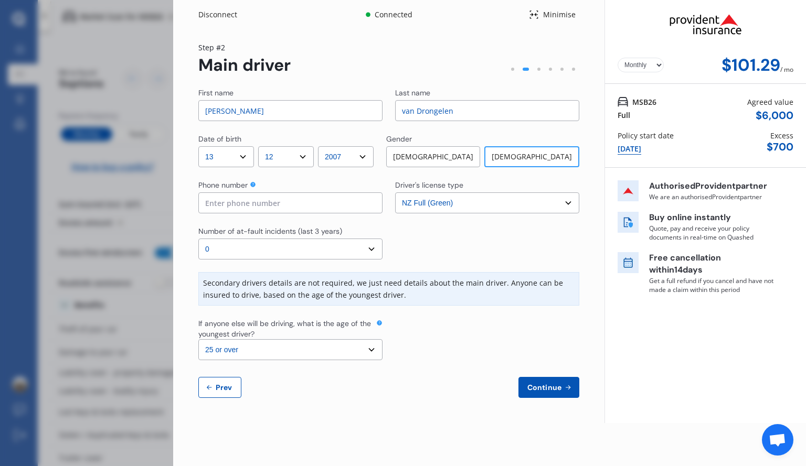
click at [371, 247] on select "Select number of at-fault incidents (last 3 years) 0 1 2 3 4 5 or more" at bounding box center [290, 249] width 184 height 21
click at [198, 239] on select "Select number of at-fault incidents (last 3 years) 0 1 2 3 4 5 or more" at bounding box center [290, 249] width 184 height 21
click at [259, 110] on input "[PERSON_NAME]" at bounding box center [290, 110] width 184 height 21
type input "S"
type input "Haylee"
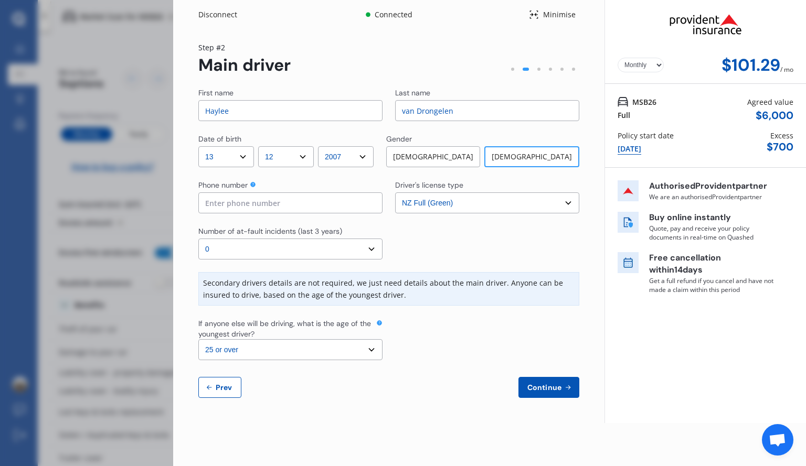
click at [476, 369] on div "First name [PERSON_NAME] Last name van Drongelen Date of birth DD 01 02 03 04 0…" at bounding box center [388, 243] width 381 height 311
click at [373, 351] on select "Select the age of the youngest driver. 16 17 18 19 20 21 22 23 24 25 or over" at bounding box center [290, 349] width 184 height 21
click at [198, 339] on select "Select the age of the youngest driver. 16 17 18 19 20 21 22 23 24 25 or over" at bounding box center [290, 349] width 184 height 21
click at [544, 388] on span "Continue" at bounding box center [544, 387] width 38 height 8
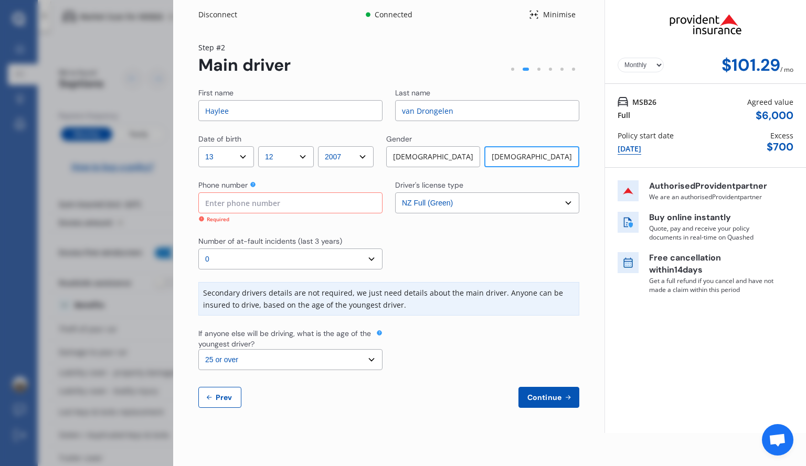
click at [296, 204] on input at bounding box center [290, 203] width 184 height 21
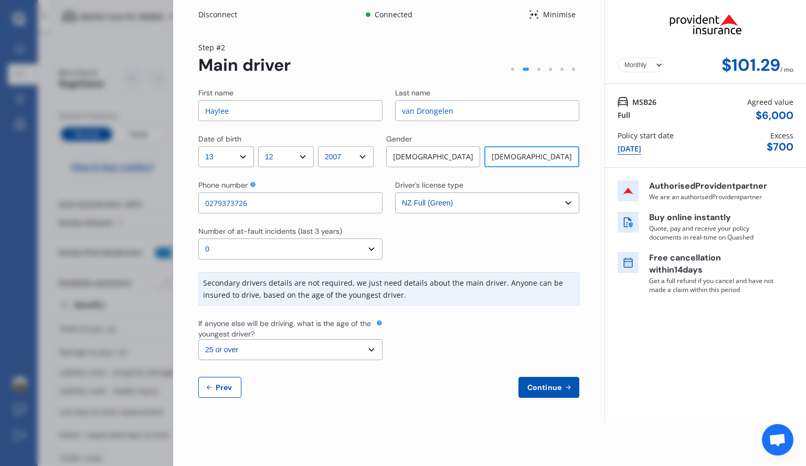
type input "0279373726"
click at [481, 229] on div at bounding box center [487, 243] width 184 height 34
click at [554, 388] on span "Continue" at bounding box center [544, 387] width 38 height 8
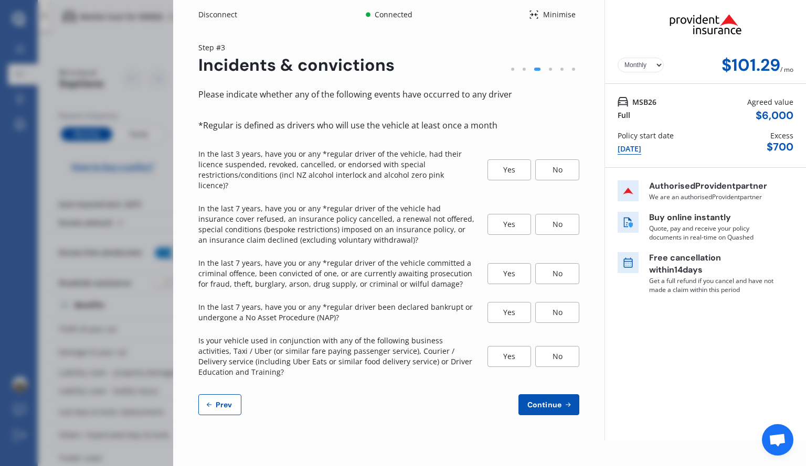
click at [564, 163] on div "No" at bounding box center [557, 169] width 44 height 21
click at [555, 215] on div "No" at bounding box center [557, 224] width 44 height 21
click at [556, 264] on div "No" at bounding box center [557, 273] width 44 height 21
click at [563, 308] on div "No" at bounding box center [557, 312] width 44 height 21
click at [569, 350] on div "No" at bounding box center [557, 356] width 44 height 21
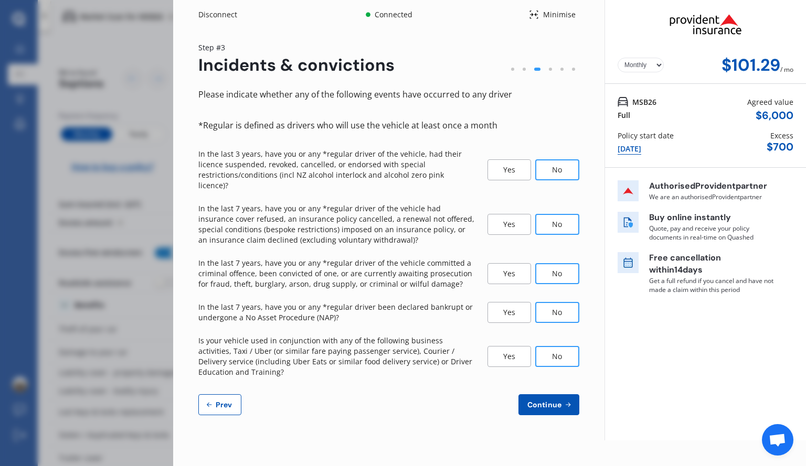
click at [558, 401] on span "Continue" at bounding box center [544, 405] width 38 height 8
select select "200"
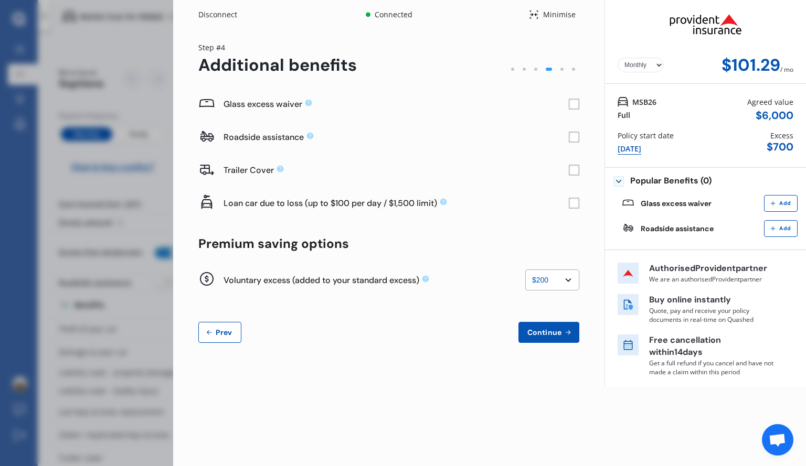
click at [573, 104] on rect at bounding box center [574, 104] width 10 height 10
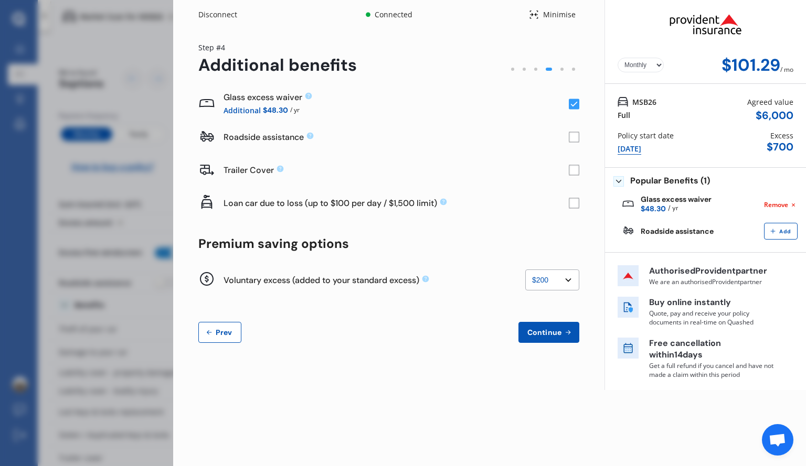
click at [570, 279] on select "None $200 $450 $700 $950 $1,200 $1,700" at bounding box center [552, 280] width 54 height 21
click at [547, 330] on span "Continue" at bounding box center [544, 332] width 38 height 8
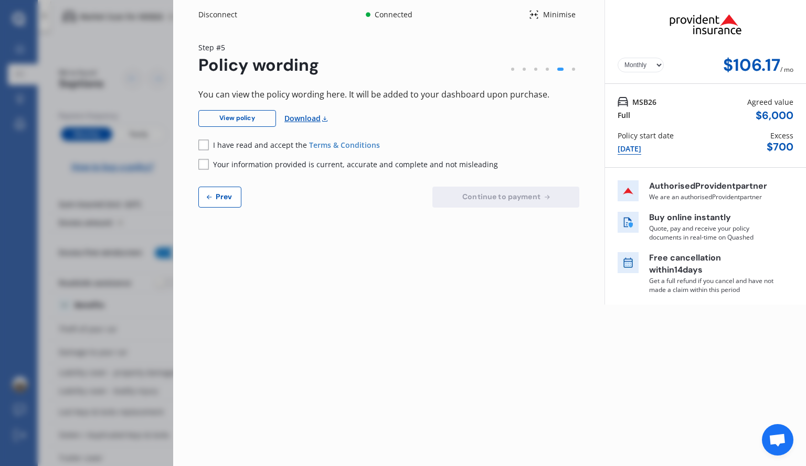
click at [305, 123] on link "Download" at bounding box center [306, 118] width 45 height 17
click at [237, 119] on link "View policy" at bounding box center [237, 118] width 78 height 17
click at [230, 198] on span "Prev" at bounding box center [223, 197] width 21 height 8
select select "200"
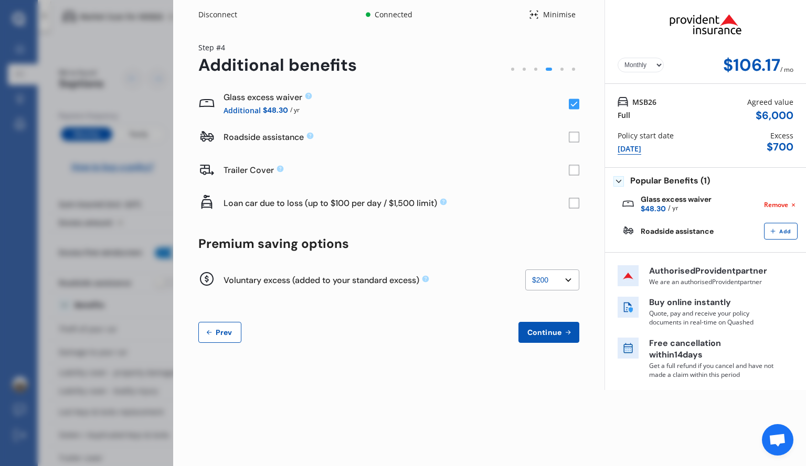
click at [218, 333] on span "Prev" at bounding box center [223, 332] width 21 height 8
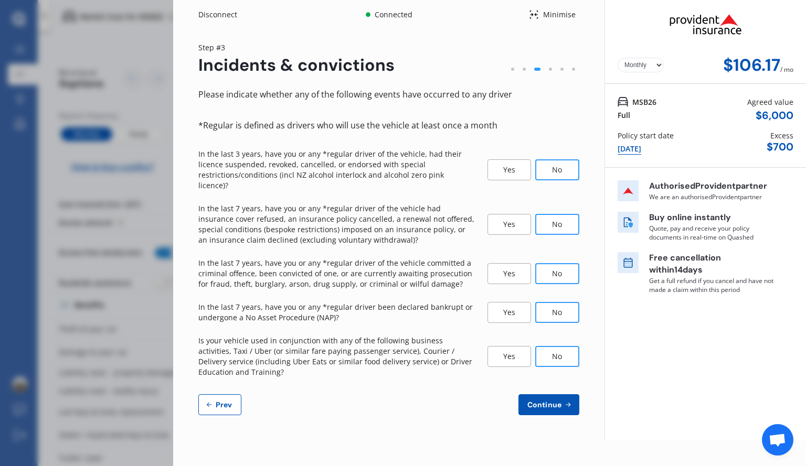
click at [228, 401] on span "Prev" at bounding box center [223, 405] width 21 height 8
select select "13"
select select "12"
select select "2007"
select select "NZ_FULL"
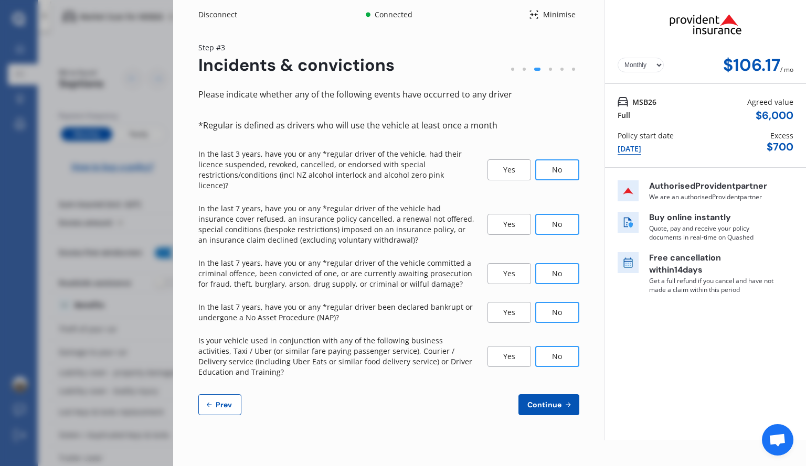
select select "0"
select select "25"
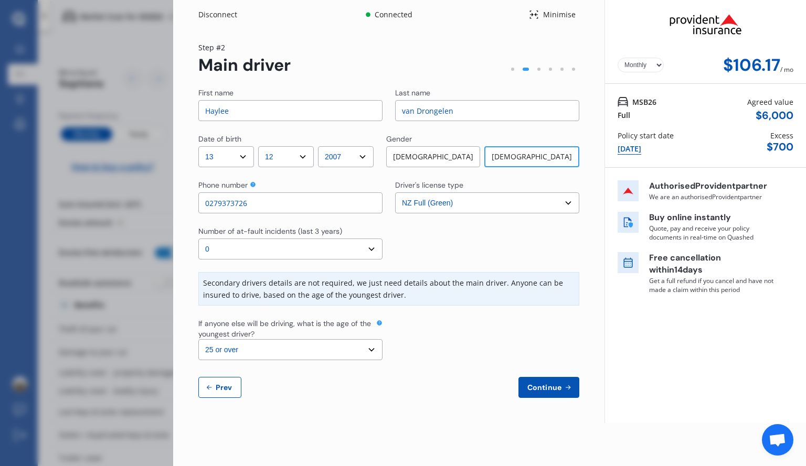
click at [228, 393] on button "Prev" at bounding box center [219, 387] width 43 height 21
select select "full"
select select "OFF-STREET"
select select "[STREET_ADDRESS]"
select select "MAZDA"
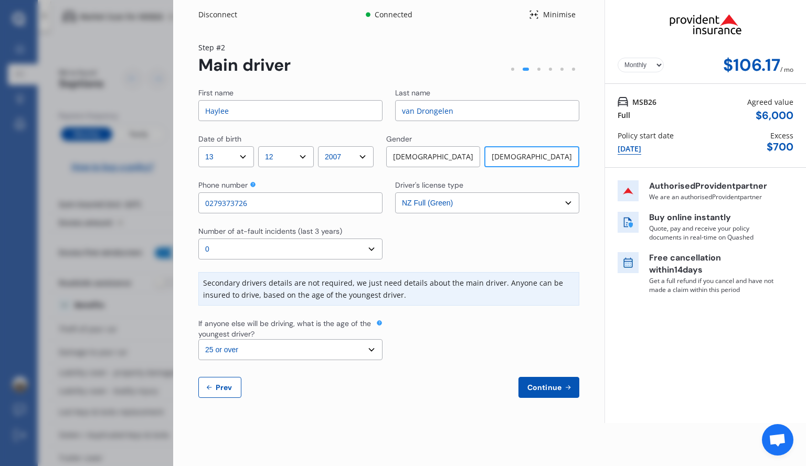
select select "AXELA"
select select "NZVMAZD2006AEED"
select select "none"
select select "NO"
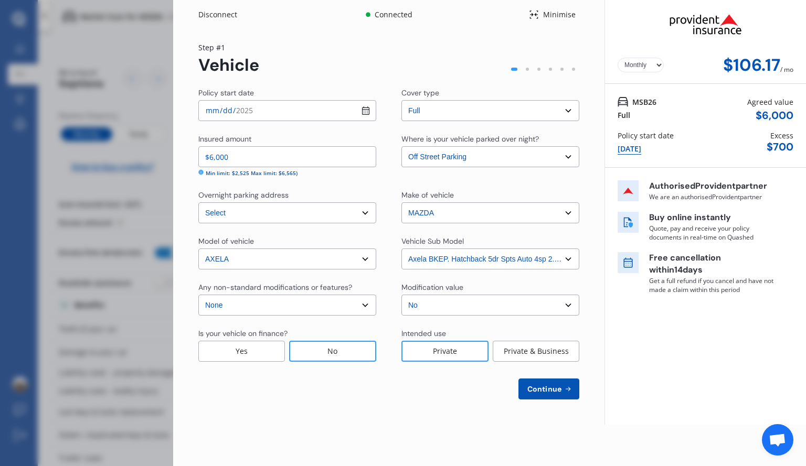
click at [657, 66] on select "Yearly Monthly" at bounding box center [640, 65] width 46 height 15
click at [617, 58] on select "Yearly Monthly" at bounding box center [640, 65] width 46 height 15
click at [656, 67] on select "Yearly Monthly" at bounding box center [640, 65] width 46 height 15
click at [617, 58] on select "Yearly Monthly" at bounding box center [640, 65] width 46 height 15
click at [660, 60] on select "Yearly Monthly" at bounding box center [640, 65] width 46 height 15
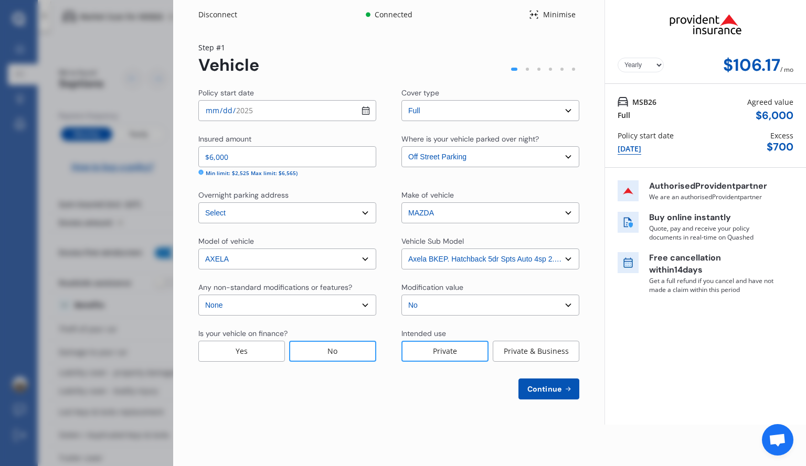
click at [617, 58] on select "Yearly Monthly" at bounding box center [640, 65] width 46 height 15
click at [654, 65] on select "Yearly Monthly" at bounding box center [640, 65] width 46 height 15
select select "Monthly"
click at [617, 58] on select "Yearly Monthly" at bounding box center [640, 65] width 46 height 15
